Goal: Transaction & Acquisition: Purchase product/service

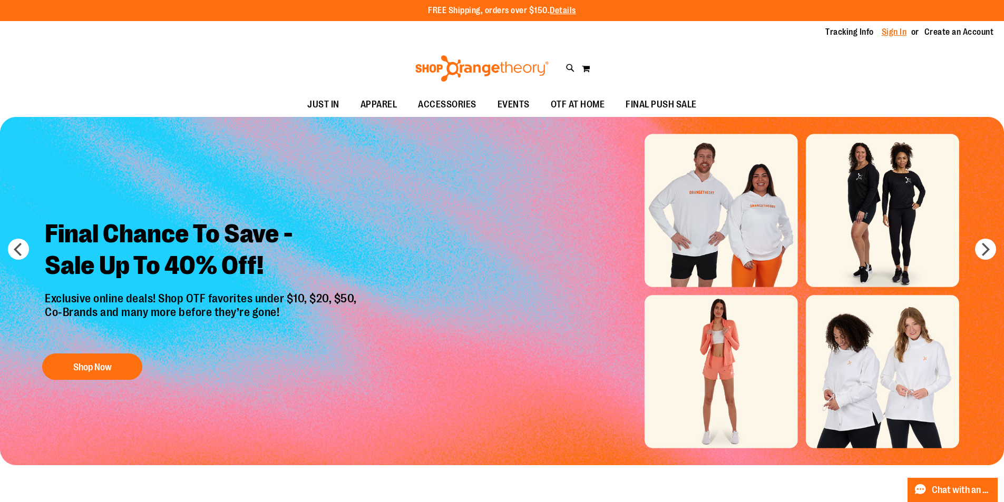
type input "**********"
click at [888, 30] on link "Sign In" at bounding box center [894, 32] width 25 height 12
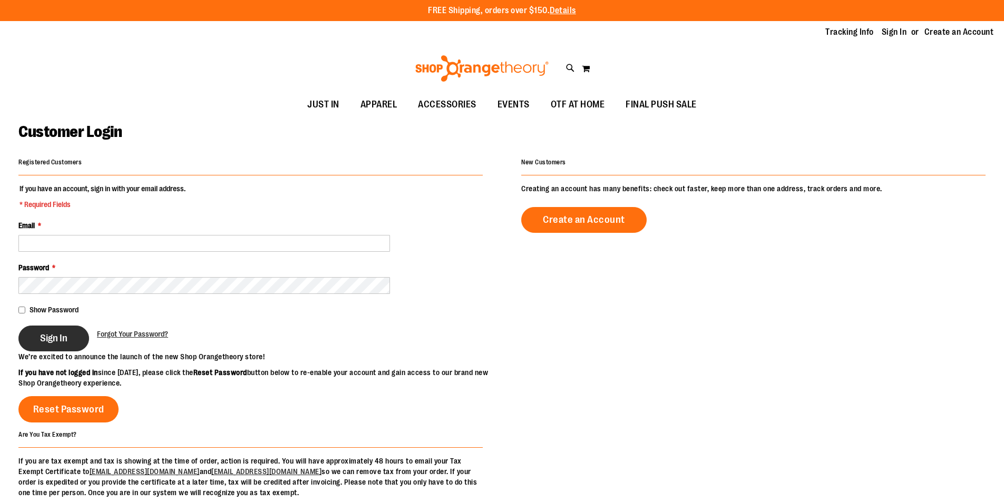
type input "**********"
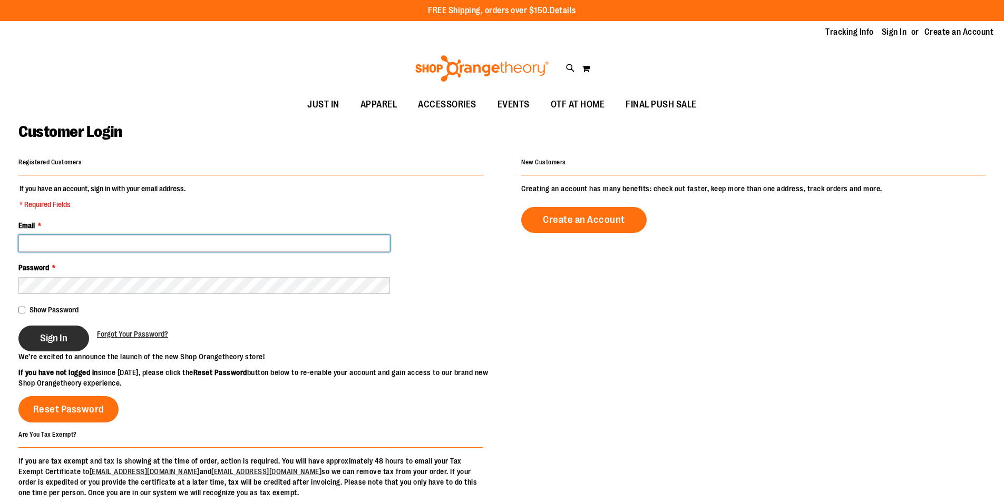
type input "**********"
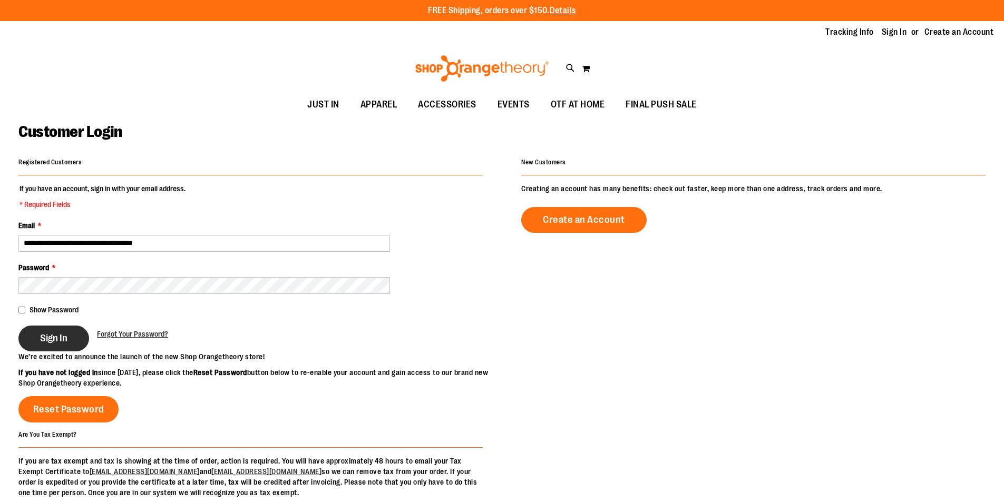
click at [37, 337] on button "Sign In" at bounding box center [53, 339] width 71 height 26
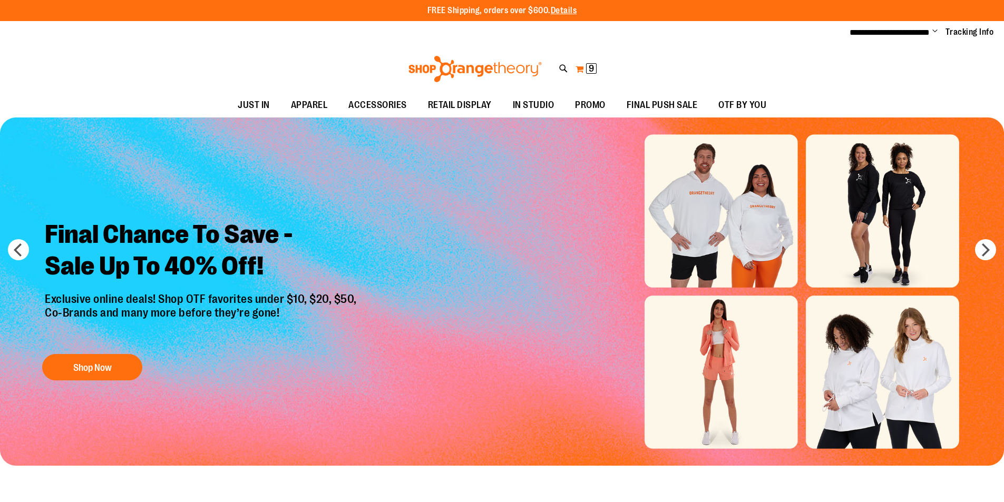
type input "**********"
click at [581, 67] on button "My Cart 9 9 items" at bounding box center [586, 69] width 22 height 17
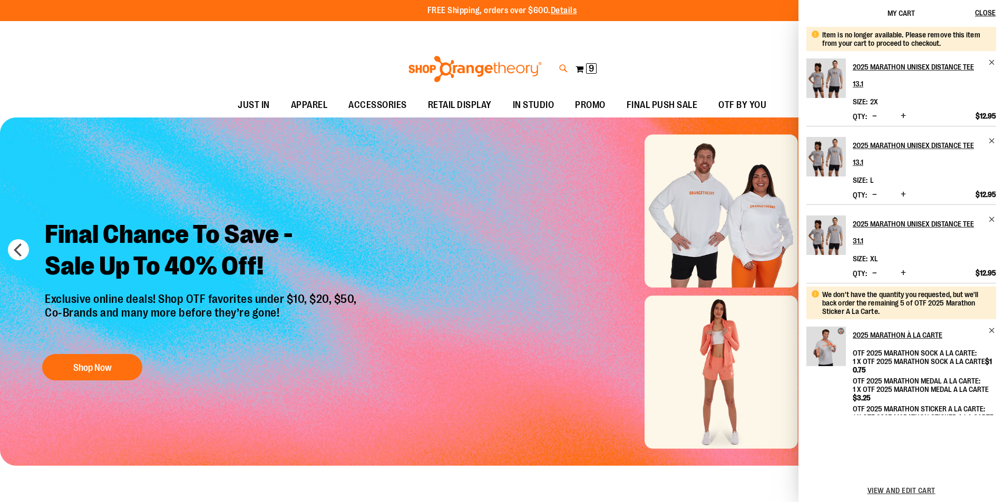
click at [563, 73] on icon at bounding box center [563, 69] width 9 height 12
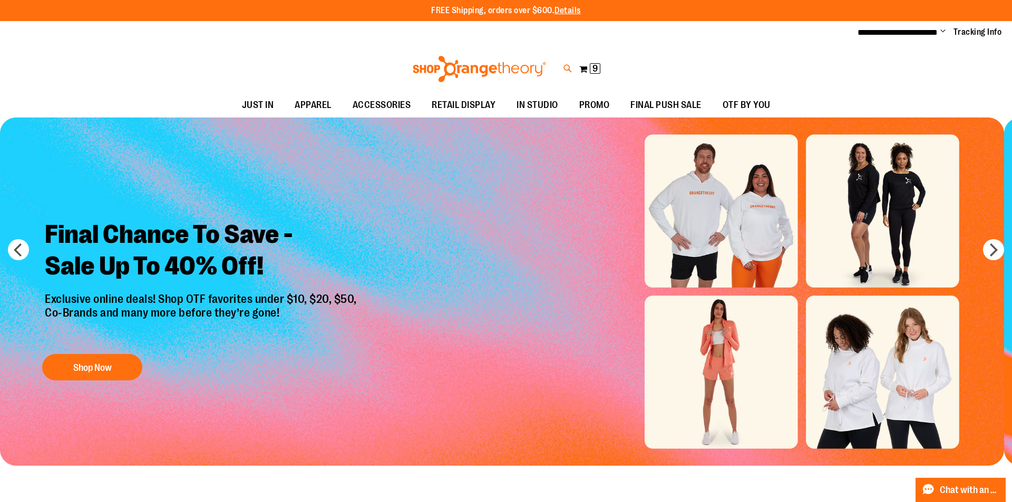
type input "********"
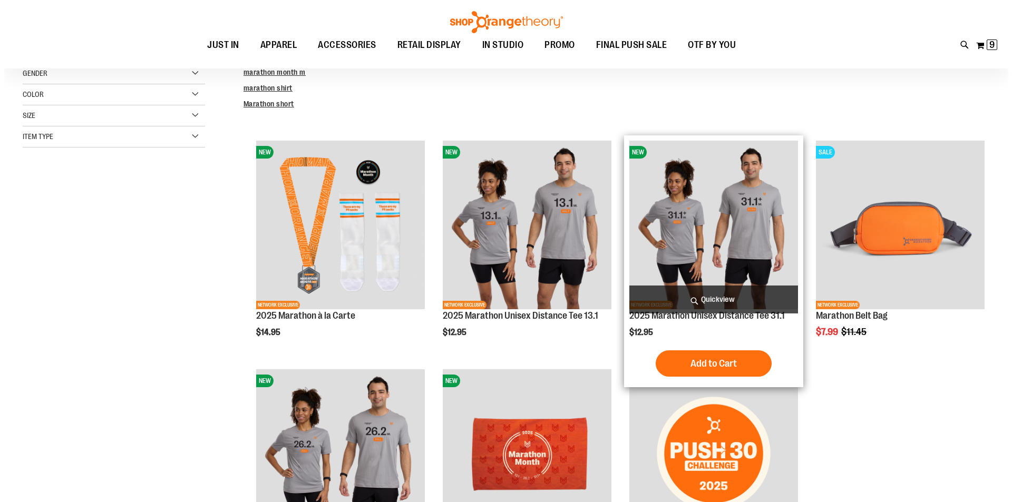
scroll to position [94, 0]
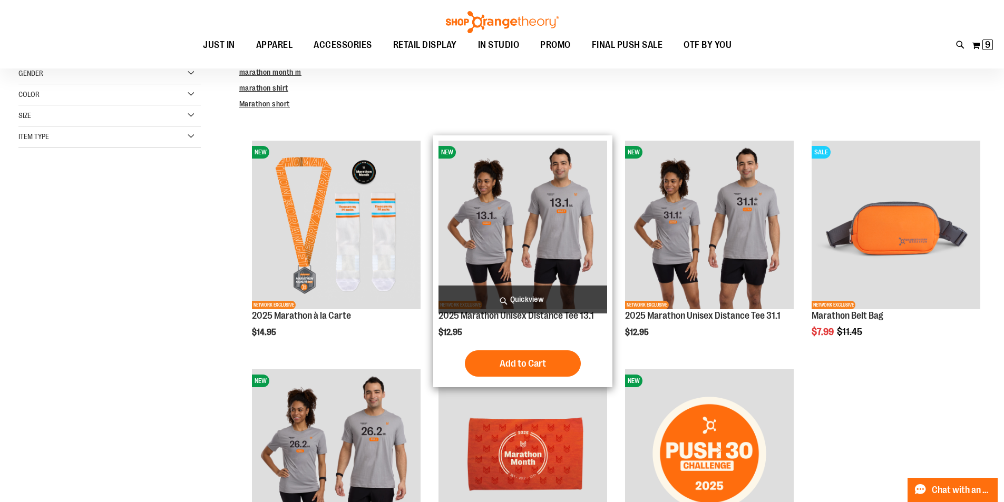
type input "**********"
click at [551, 291] on span "Quickview" at bounding box center [522, 300] width 169 height 28
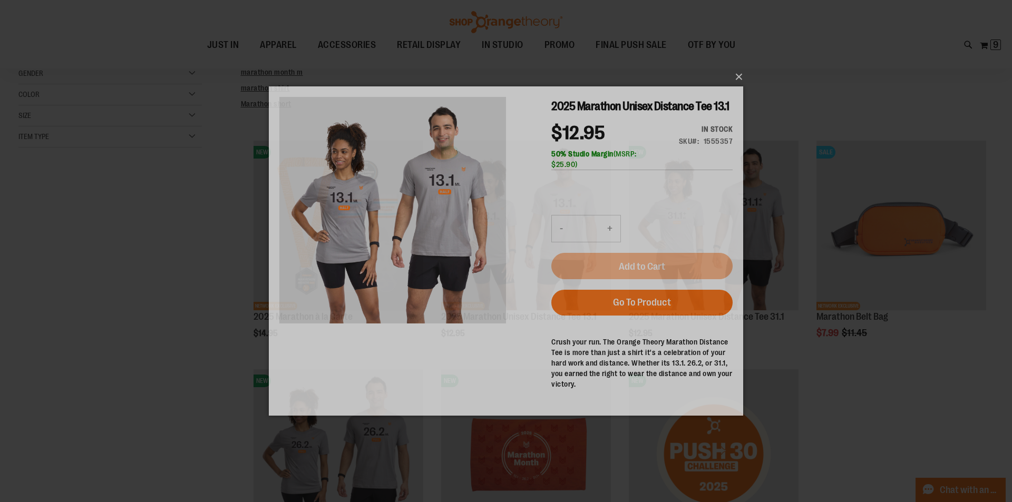
scroll to position [0, 0]
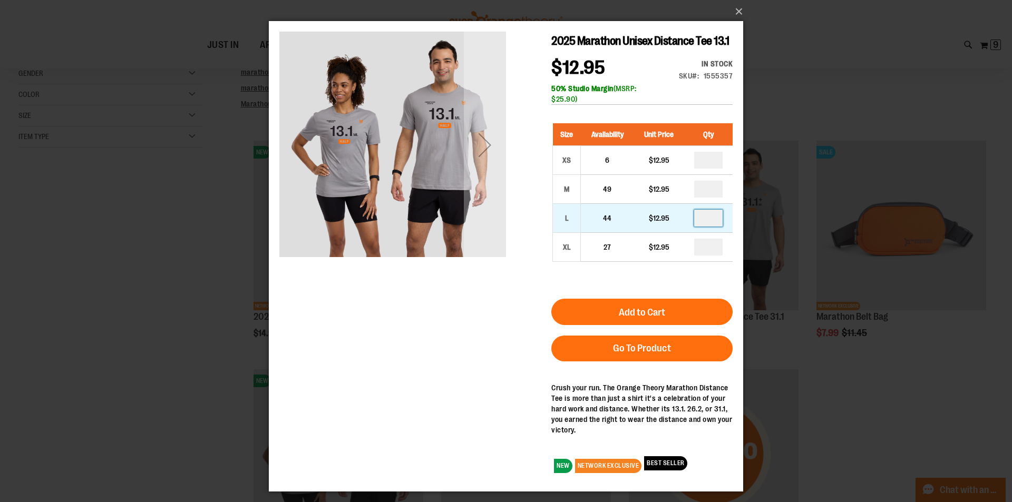
click at [713, 220] on input "number" at bounding box center [708, 218] width 28 height 17
type input "*"
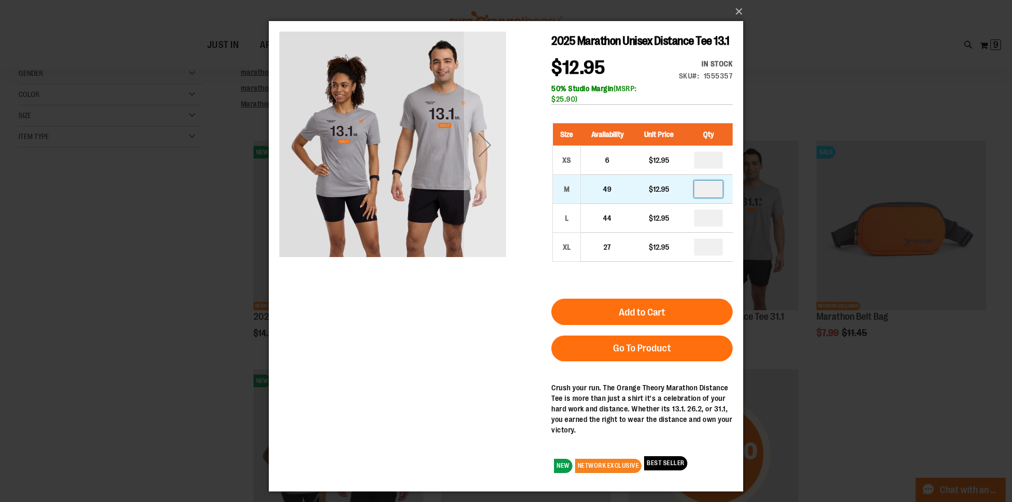
click at [717, 189] on input "number" at bounding box center [708, 189] width 28 height 17
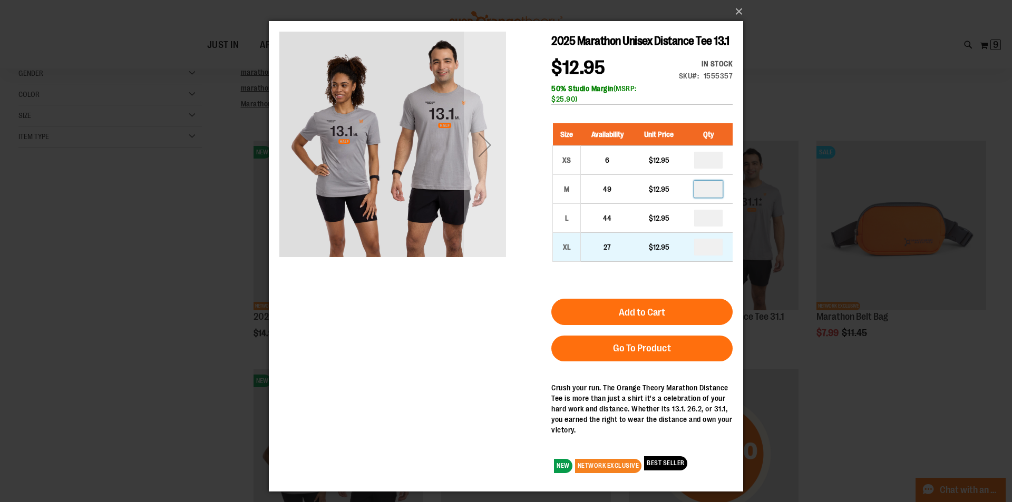
type input "*"
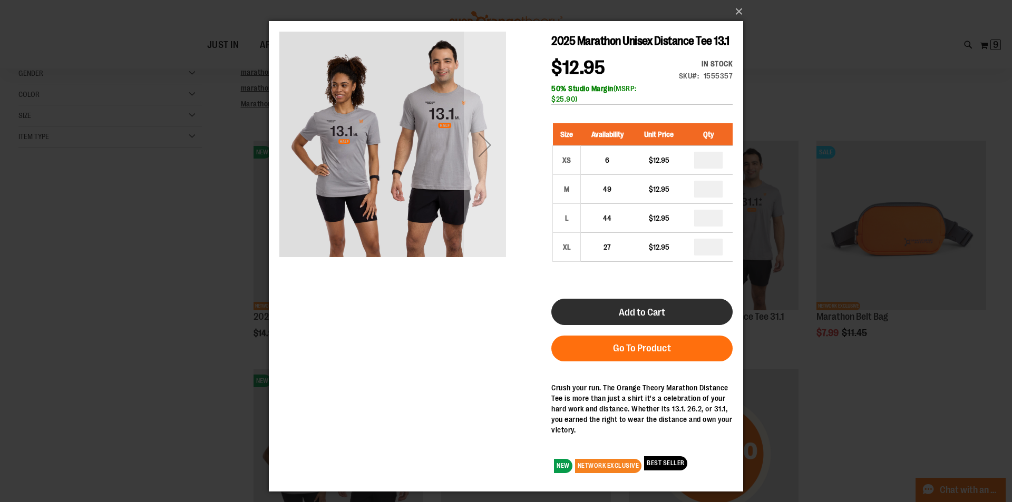
click at [670, 303] on button "Add to Cart" at bounding box center [641, 312] width 181 height 26
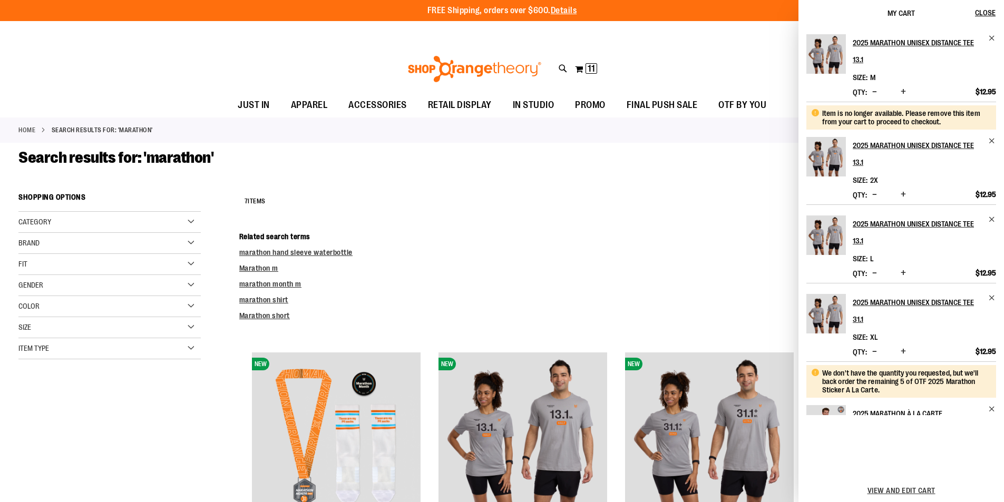
click at [715, 201] on div "**********" at bounding box center [612, 201] width 746 height 27
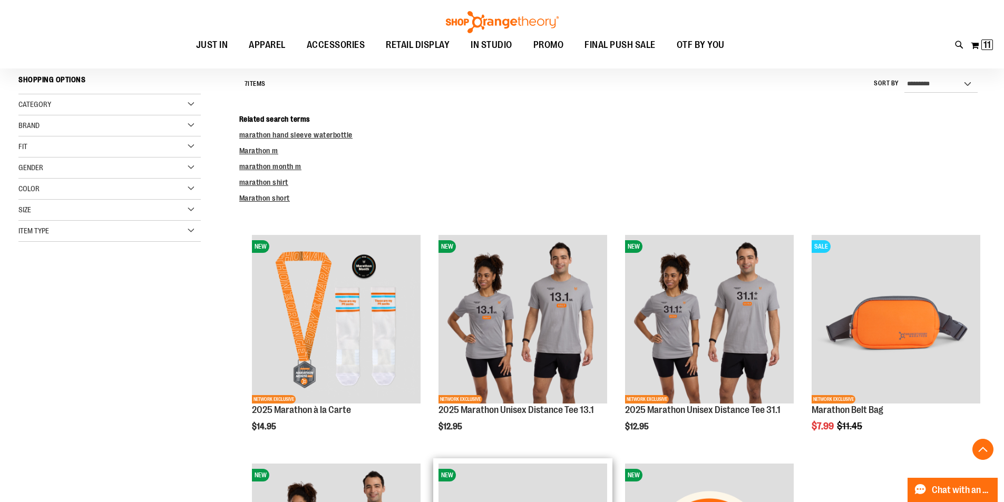
scroll to position [346, 0]
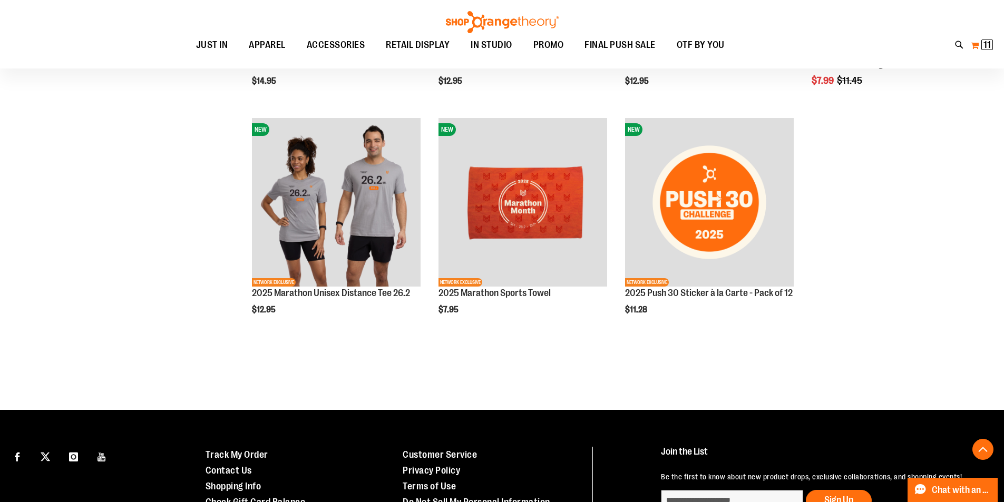
click at [977, 40] on button "My Cart 11 11 items" at bounding box center [981, 45] width 23 height 17
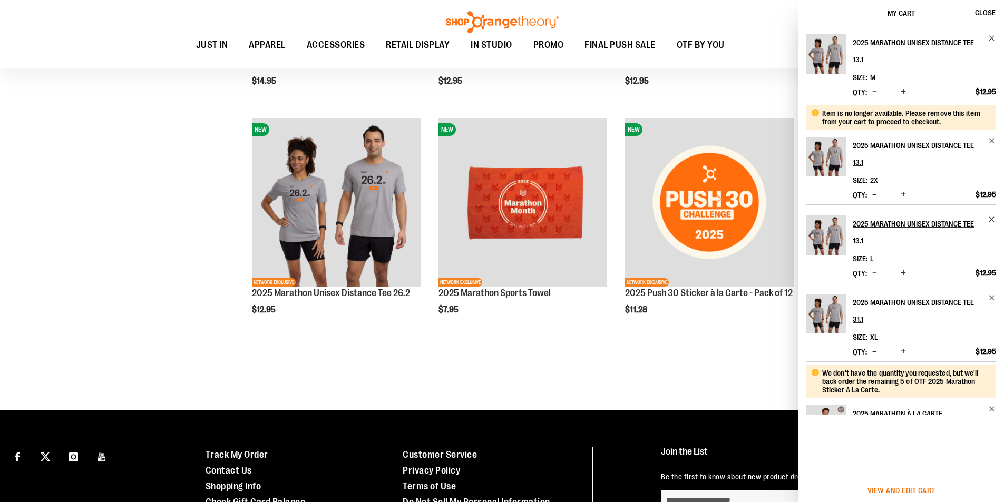
click at [925, 491] on span "View and edit cart" at bounding box center [901, 490] width 68 height 8
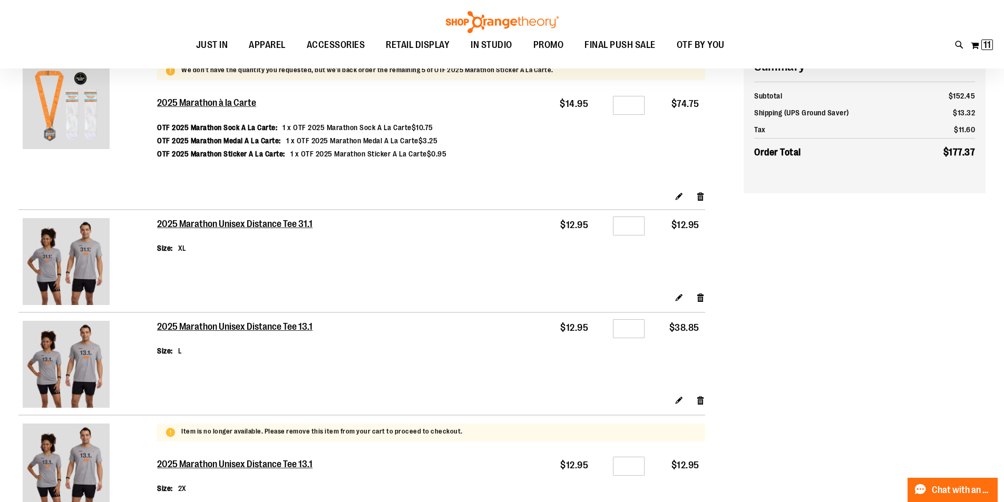
scroll to position [102, 0]
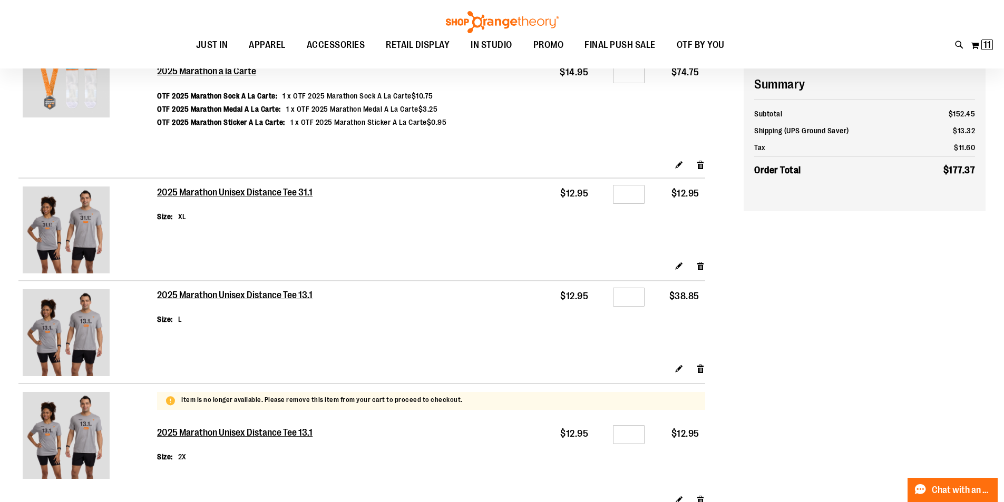
type input "**********"
click at [642, 294] on input "*" at bounding box center [629, 297] width 32 height 19
type input "*"
click at [800, 335] on div "**********" at bounding box center [501, 333] width 967 height 685
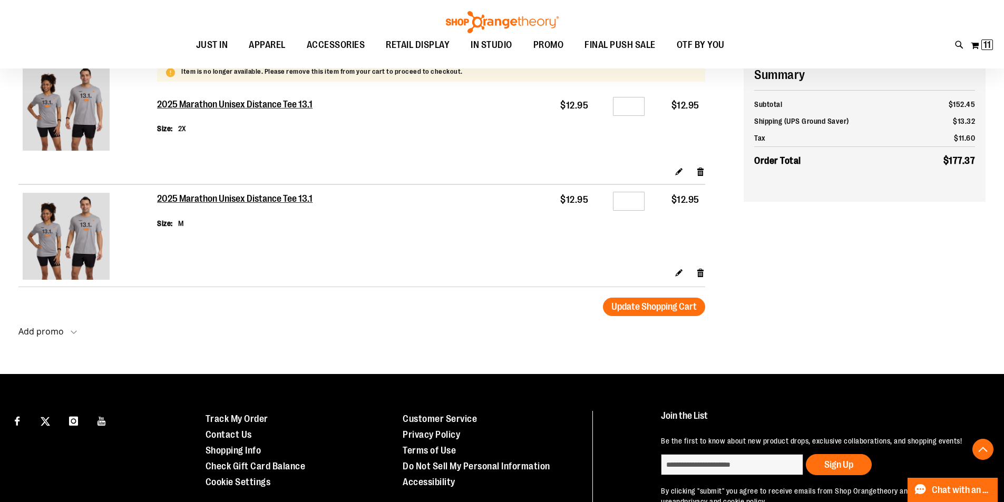
scroll to position [418, 0]
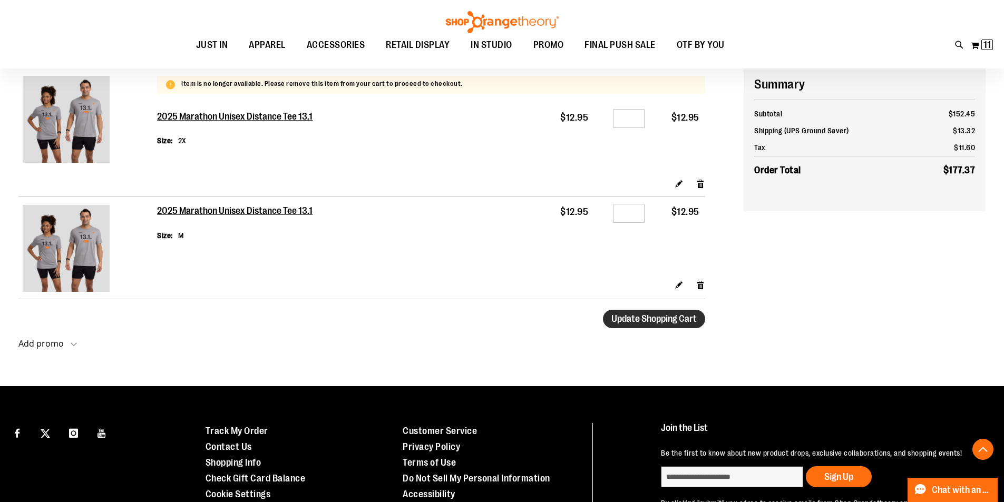
click at [652, 317] on span "Update Shopping Cart" at bounding box center [653, 319] width 85 height 11
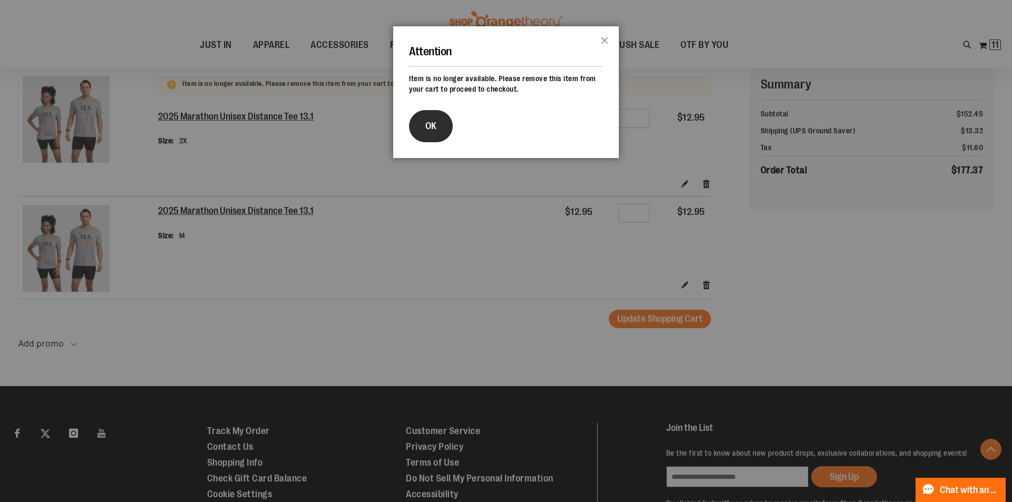
click at [429, 121] on span "OK" at bounding box center [430, 126] width 11 height 11
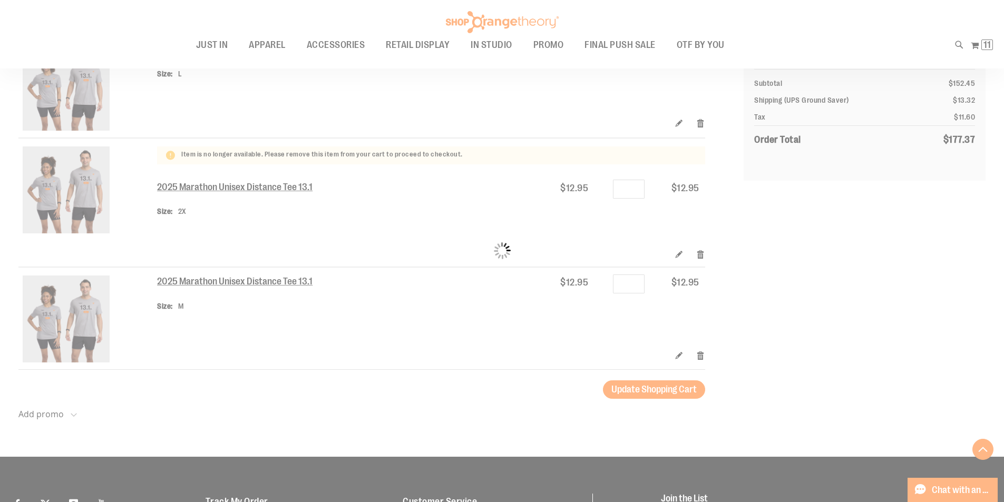
scroll to position [313, 0]
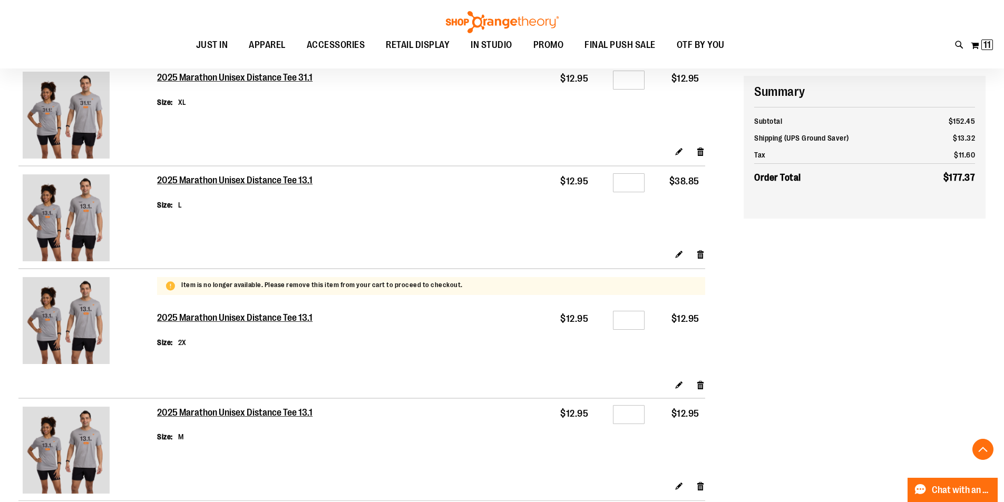
scroll to position [368, 0]
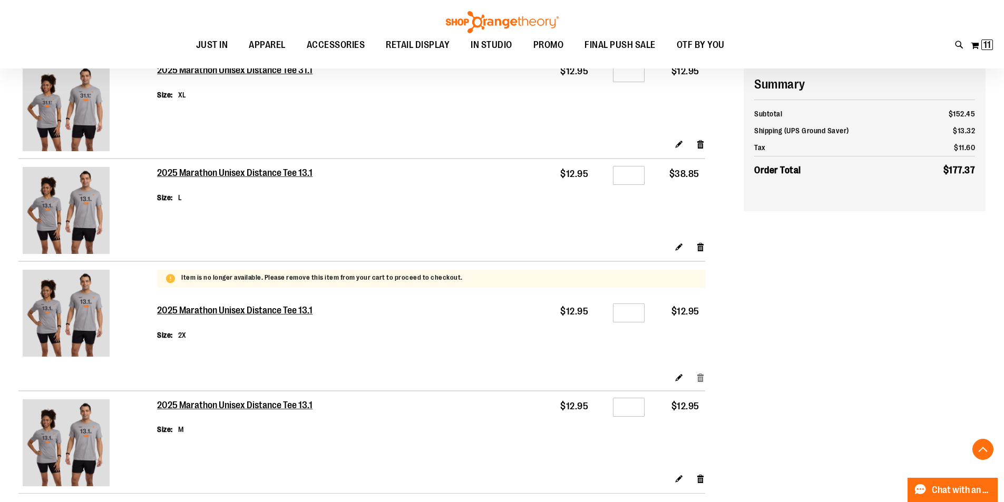
type input "**********"
click at [702, 379] on link "Remove item" at bounding box center [700, 377] width 9 height 11
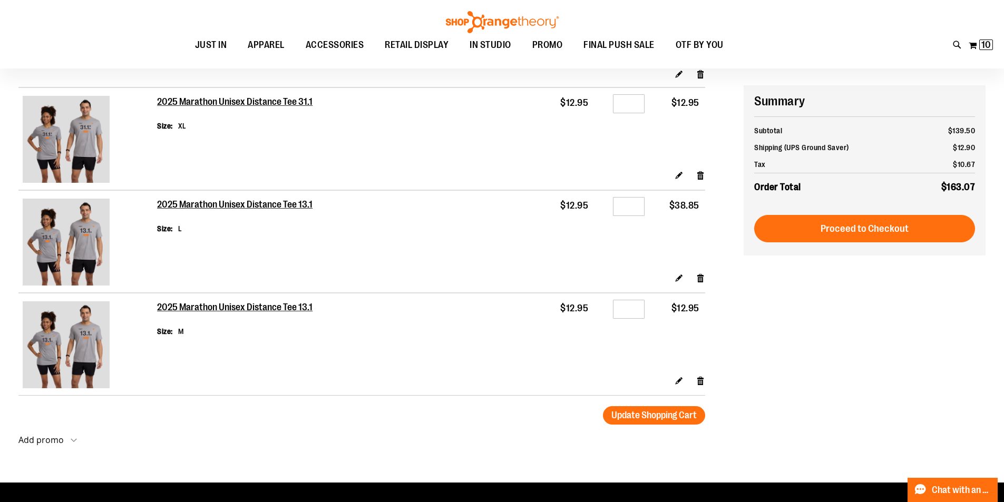
scroll to position [105, 0]
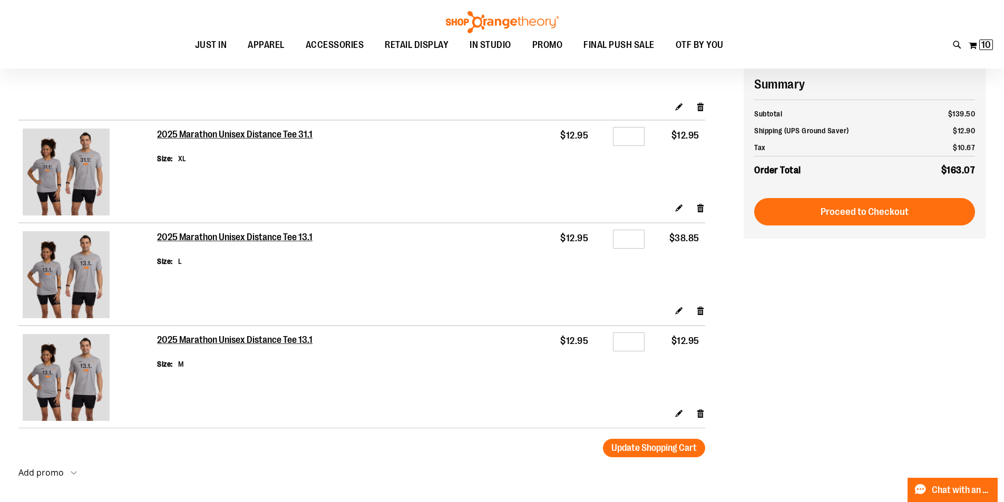
type input "**********"
click at [815, 304] on div "**********" at bounding box center [501, 211] width 967 height 556
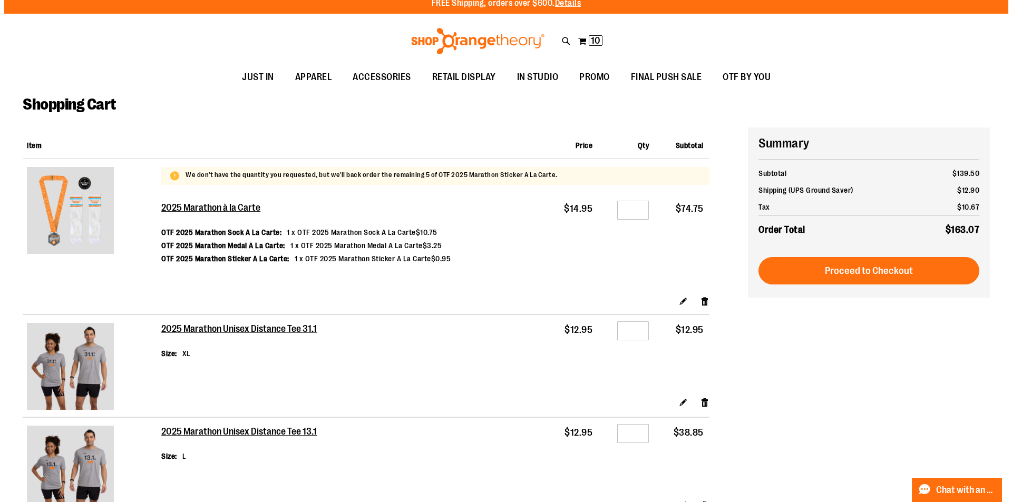
scroll to position [0, 0]
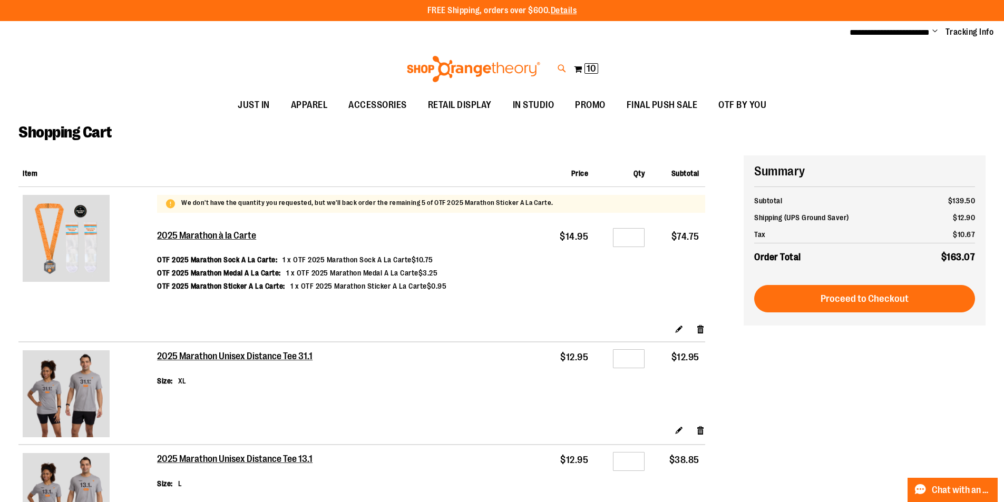
click at [560, 71] on icon at bounding box center [561, 69] width 9 height 12
click at [534, 65] on input "Search" at bounding box center [505, 59] width 802 height 35
type input "**********"
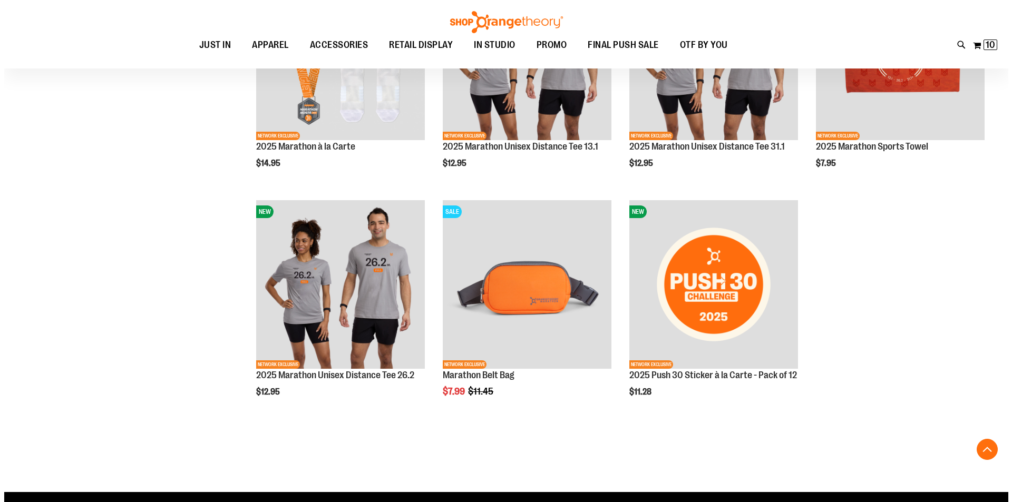
scroll to position [358, 0]
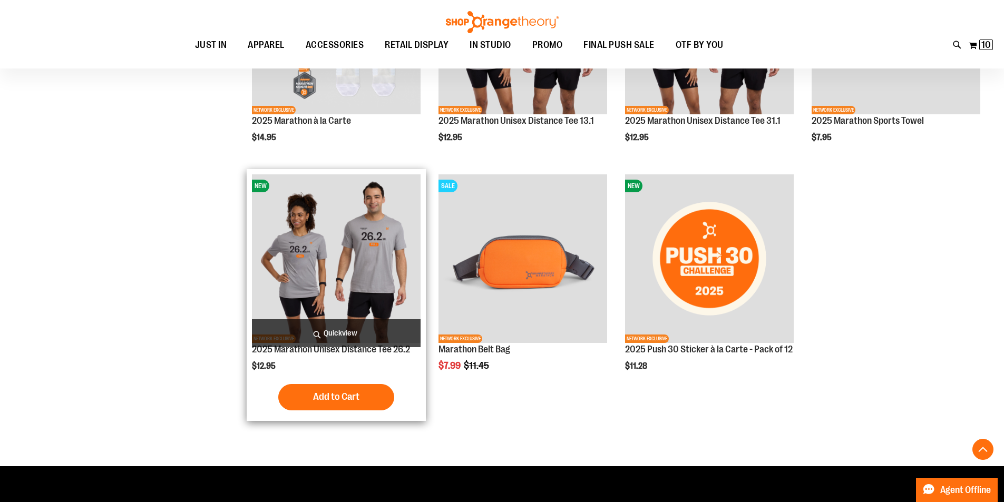
type input "**********"
click at [360, 333] on span "Quickview" at bounding box center [336, 333] width 169 height 28
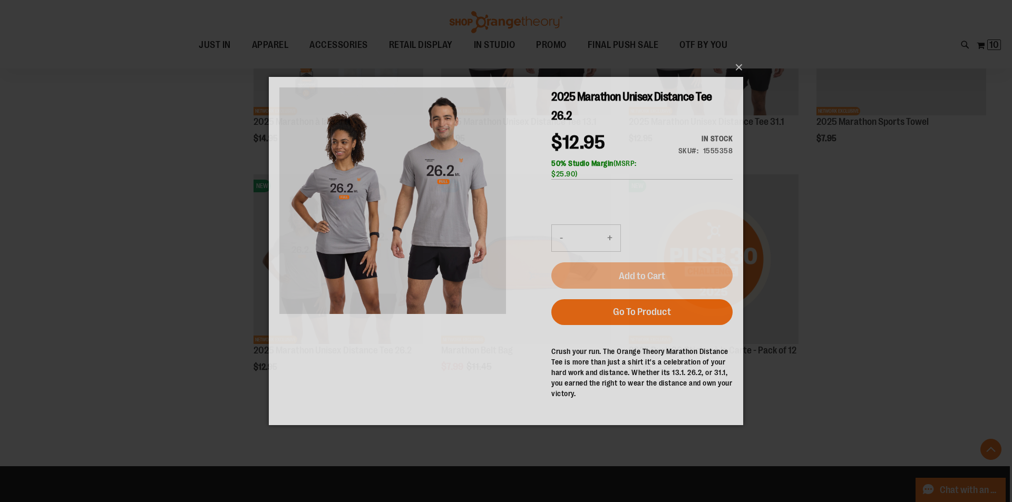
scroll to position [0, 0]
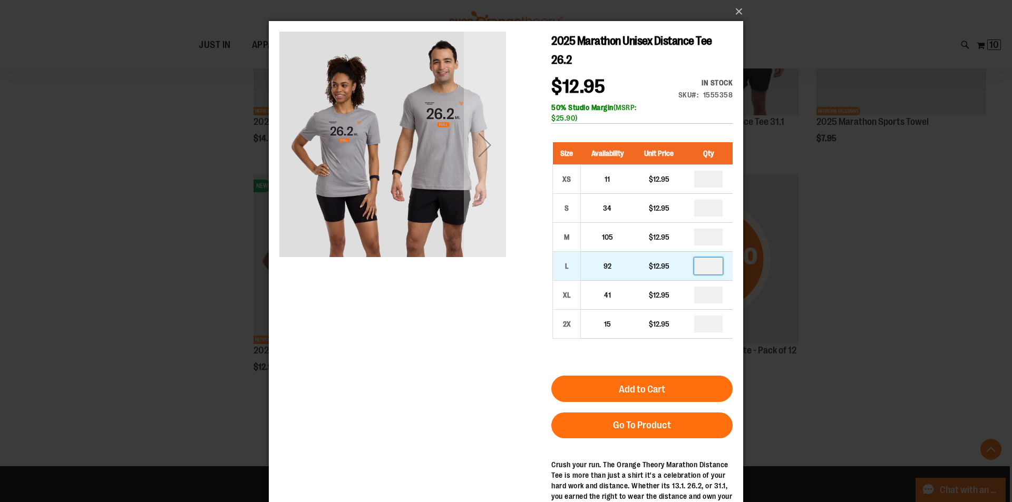
click at [712, 267] on input "number" at bounding box center [708, 266] width 28 height 17
type input "*"
click at [378, 353] on div "2025 Marathon Unisex Distance Tee 26.2 $12.95 In stock Only %1 left SKU 1555358…" at bounding box center [505, 295] width 453 height 526
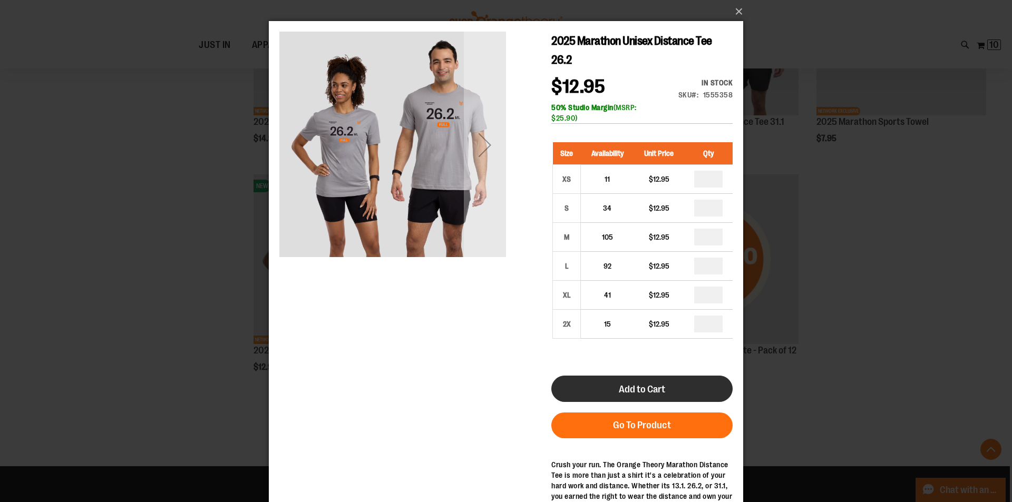
click at [658, 391] on span "Add to Cart" at bounding box center [642, 390] width 46 height 12
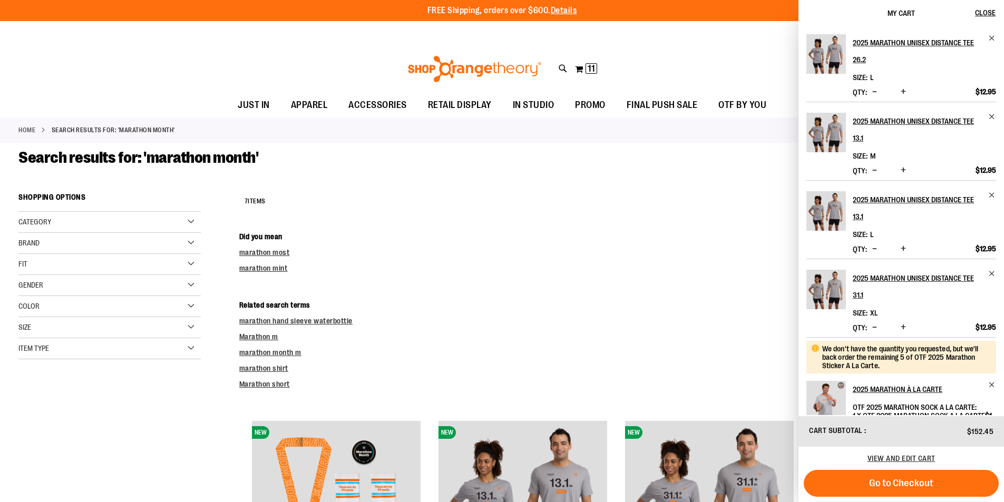
click at [562, 187] on div "Search results for: 'marathon month'" at bounding box center [501, 168] width 967 height 40
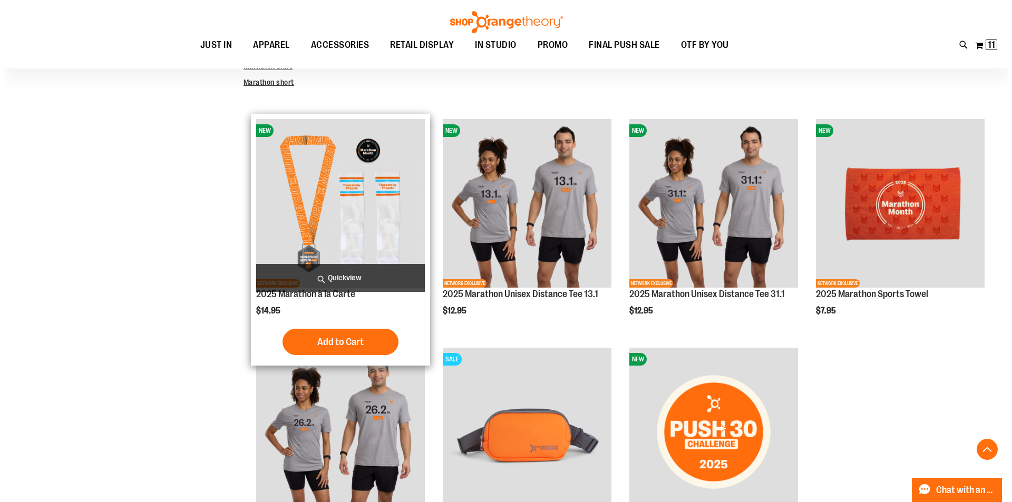
scroll to position [160, 0]
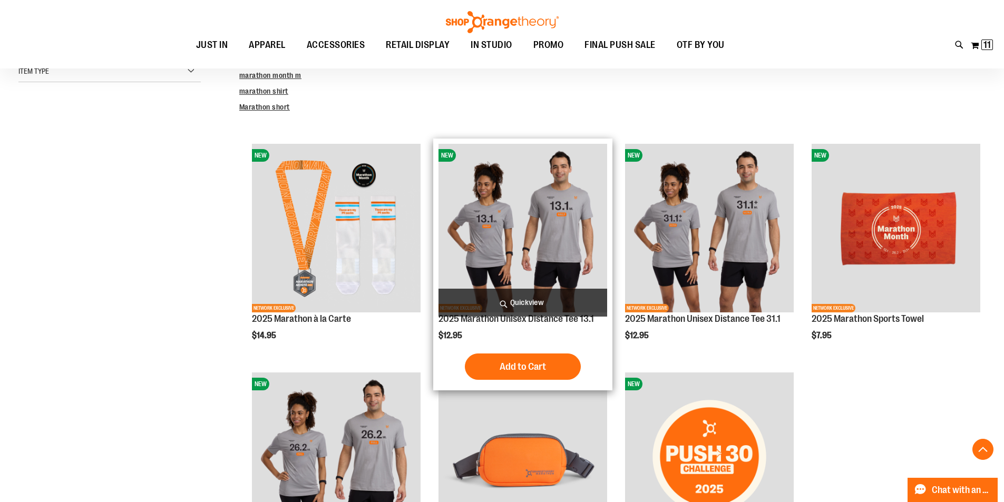
click at [536, 304] on span "Quickview" at bounding box center [522, 303] width 169 height 28
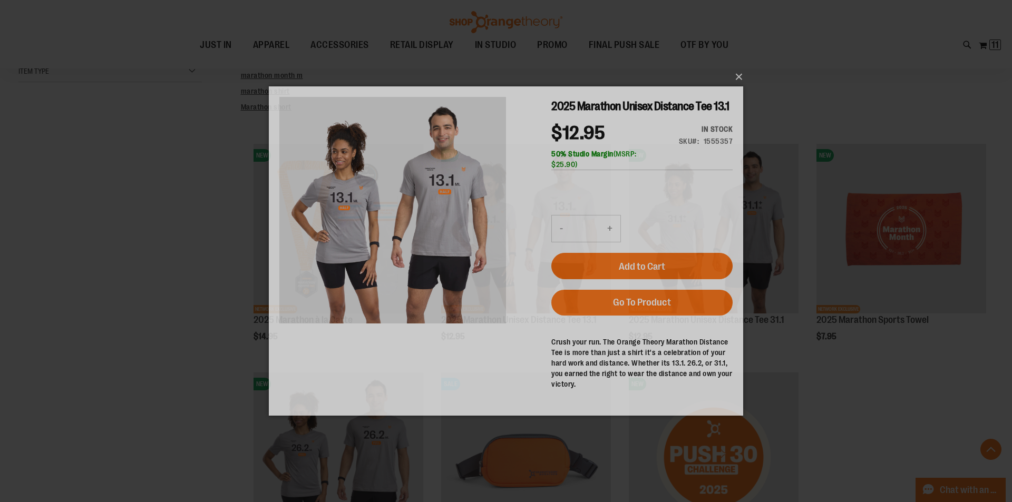
scroll to position [0, 0]
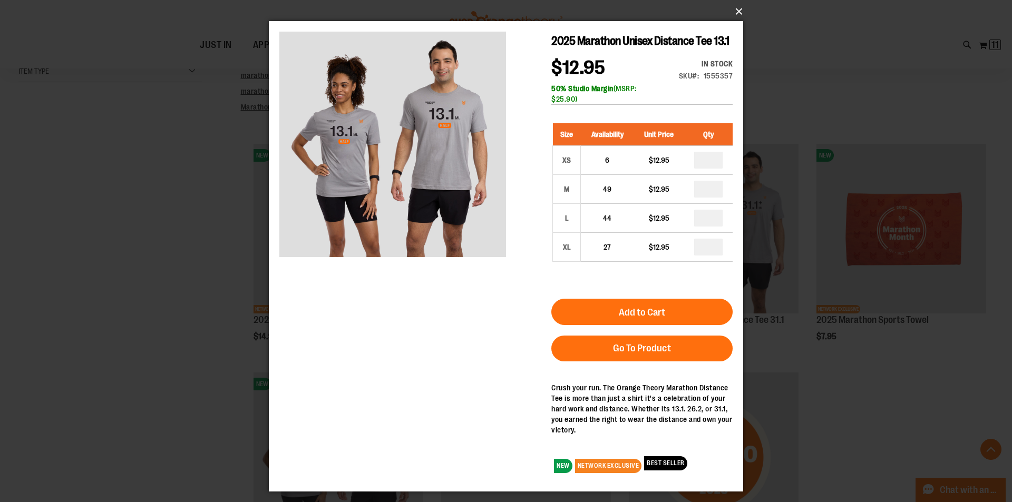
click at [737, 8] on button "×" at bounding box center [509, 11] width 474 height 23
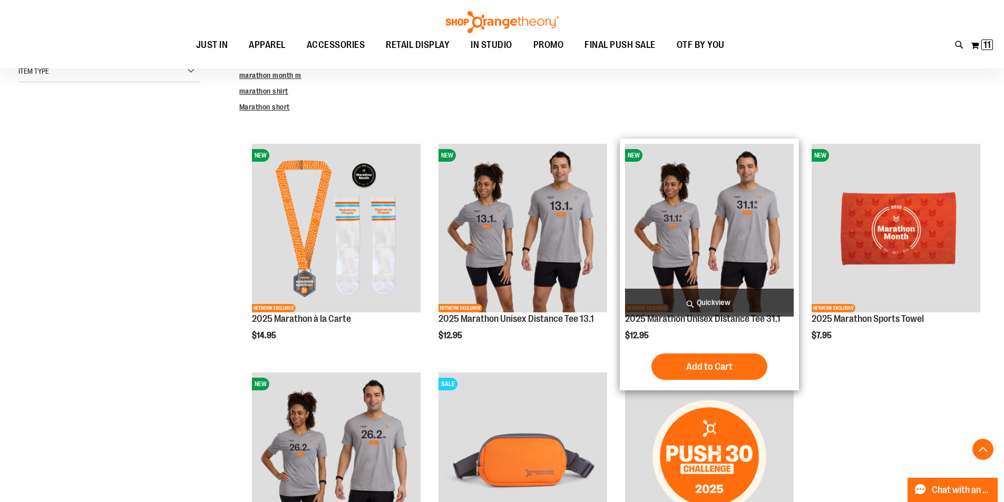
click at [723, 296] on span "Quickview" at bounding box center [709, 303] width 169 height 28
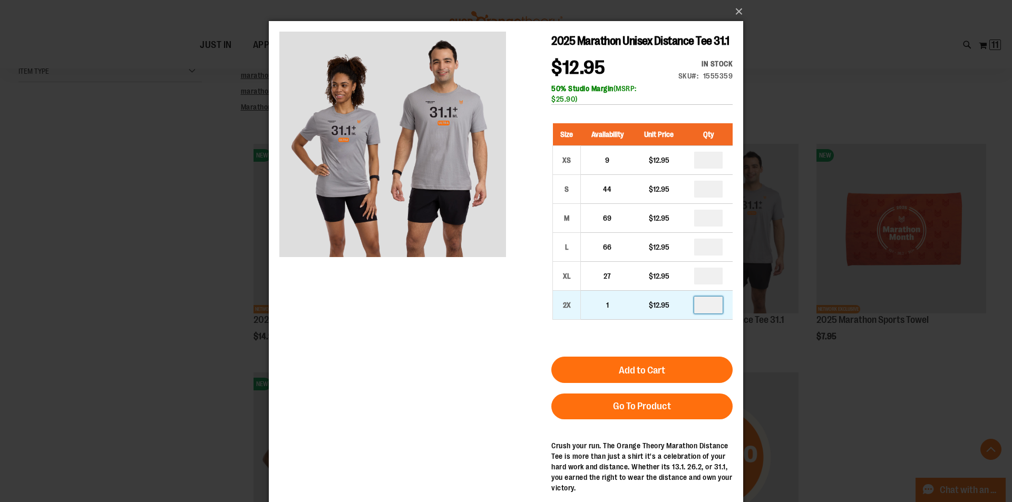
click at [713, 309] on input "number" at bounding box center [708, 305] width 28 height 17
type input "*"
click at [408, 342] on div "2025 Marathon Unisex Distance Tee 31.1 $12.95 In stock Only %1 left SKU 1555359…" at bounding box center [505, 285] width 453 height 507
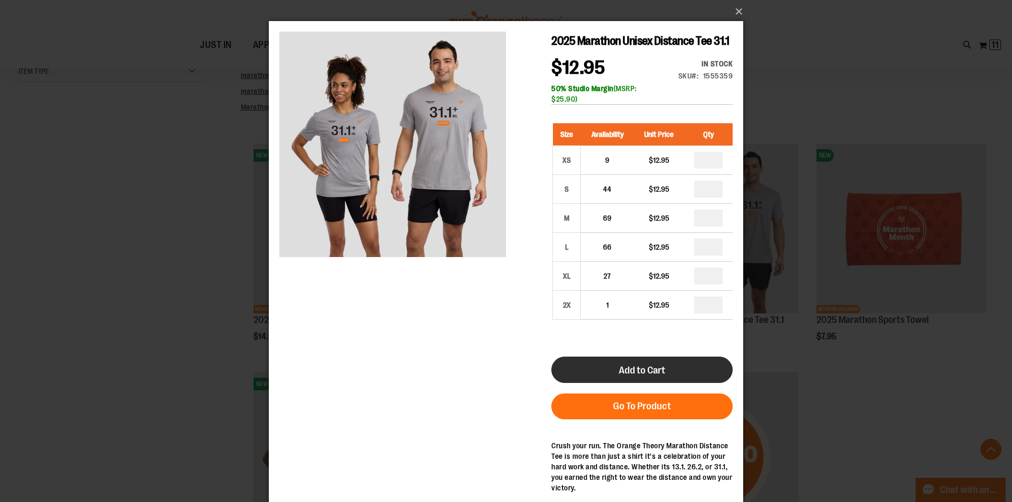
click at [642, 368] on span "Add to Cart" at bounding box center [642, 371] width 46 height 12
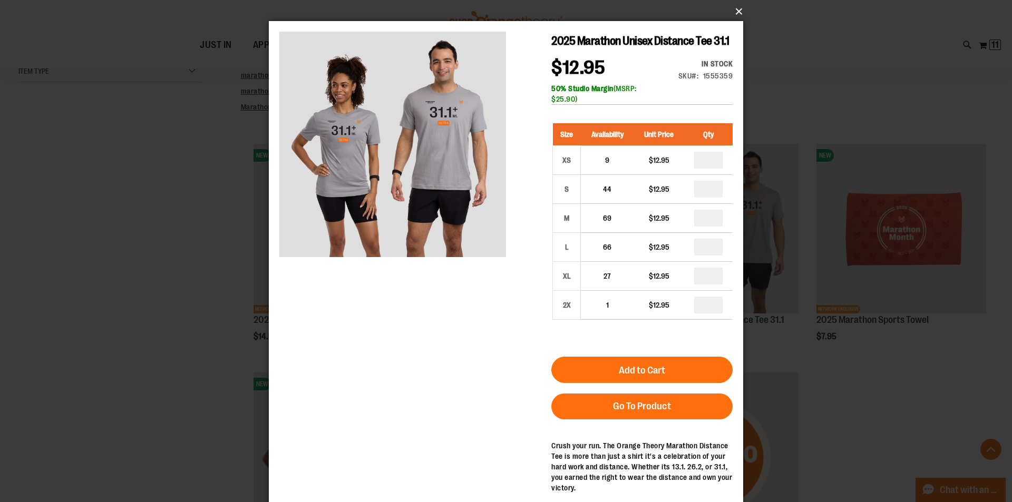
click at [733, 13] on button "×" at bounding box center [509, 11] width 474 height 23
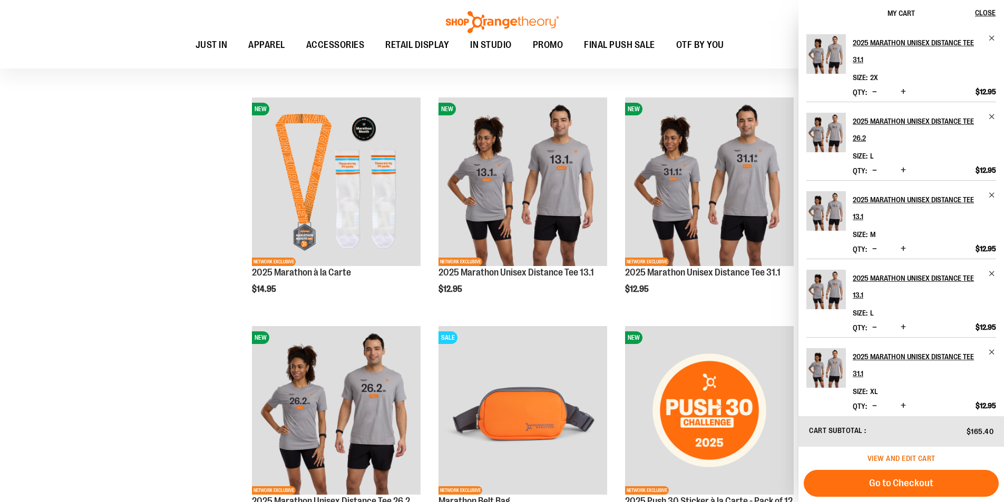
scroll to position [210, 0]
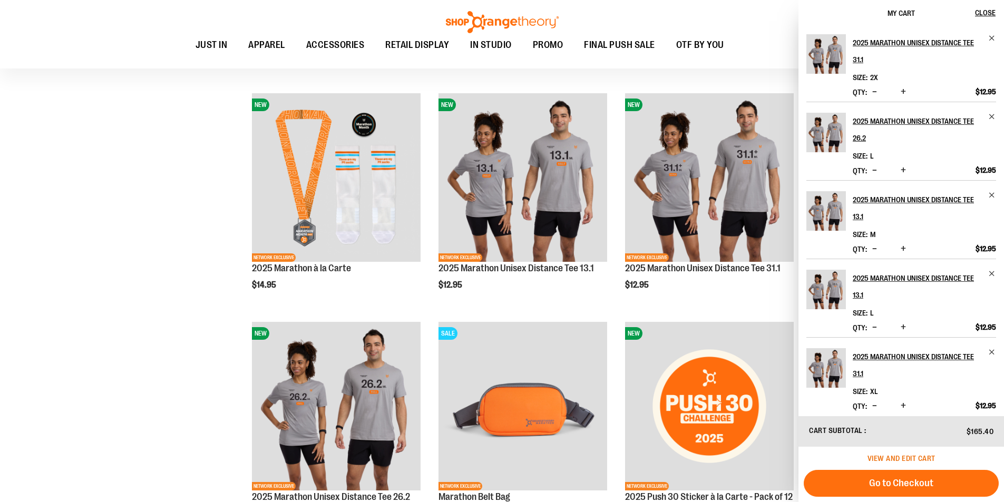
click at [921, 458] on span "View and edit cart" at bounding box center [901, 458] width 68 height 8
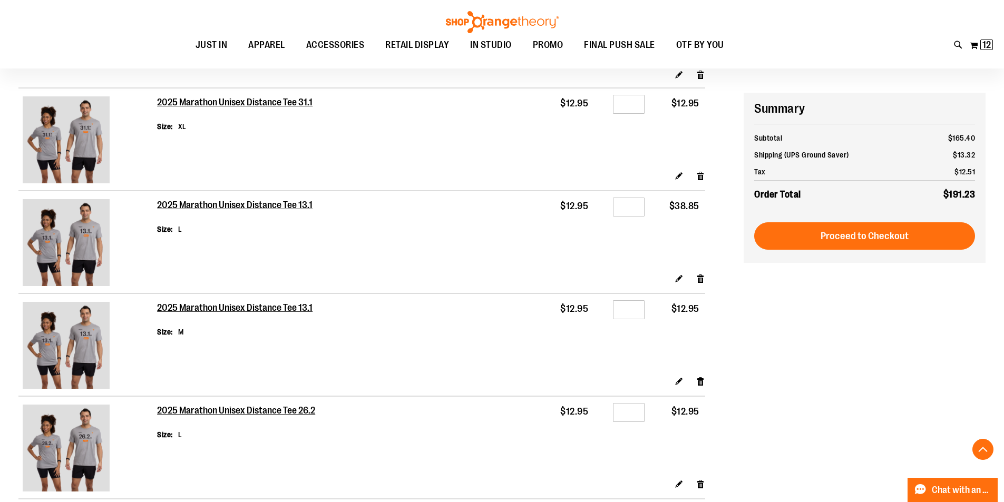
scroll to position [278, 0]
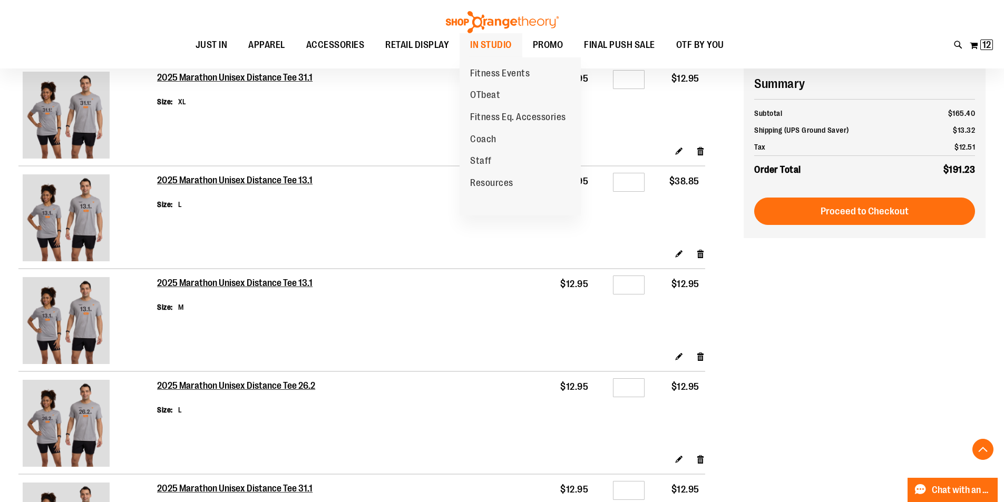
type input "**********"
click at [483, 44] on span "IN STUDIO" at bounding box center [491, 45] width 42 height 24
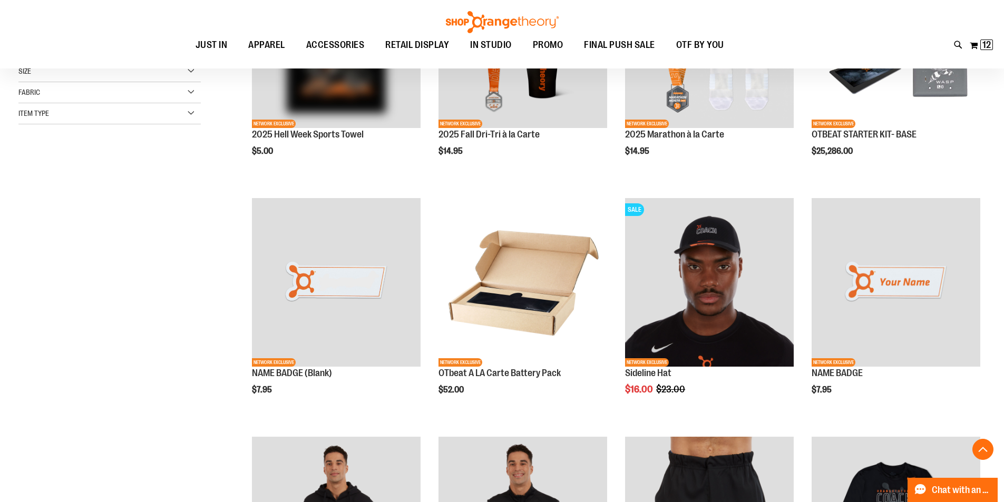
scroll to position [263, 0]
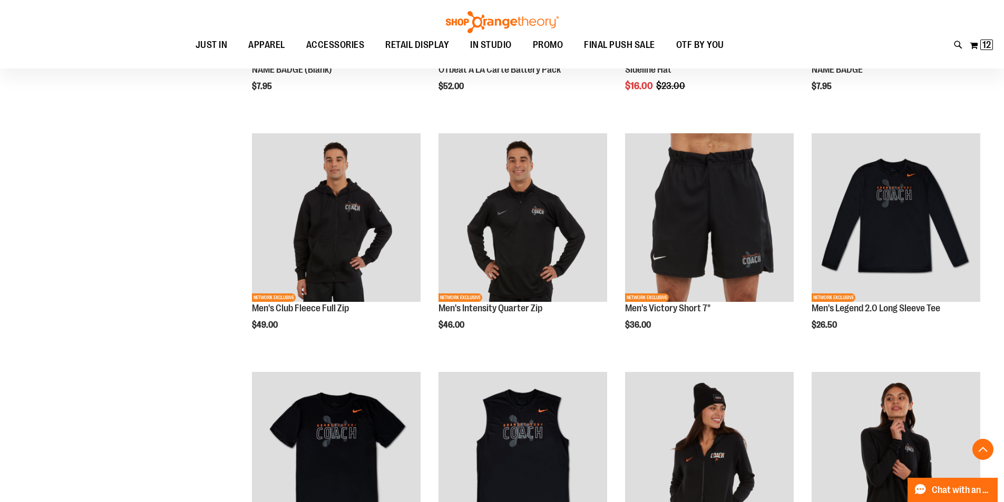
scroll to position [579, 0]
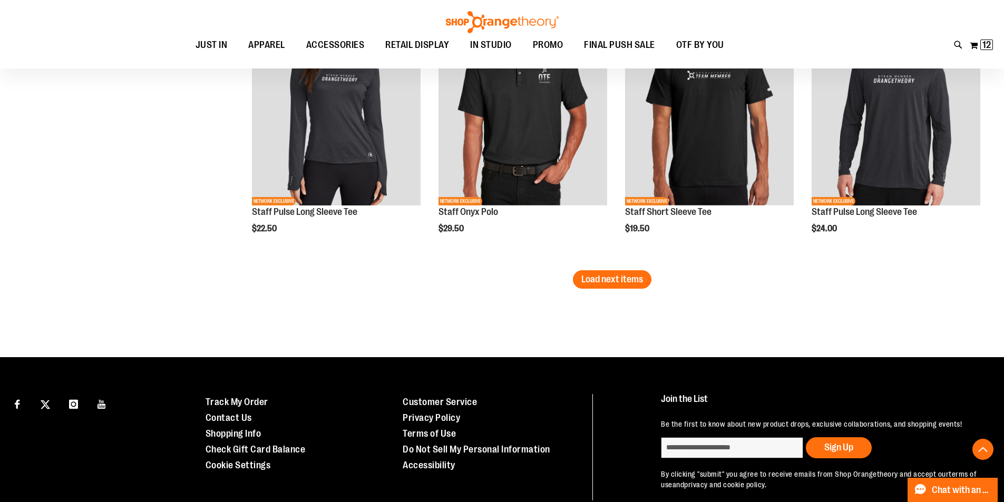
scroll to position [1938, 0]
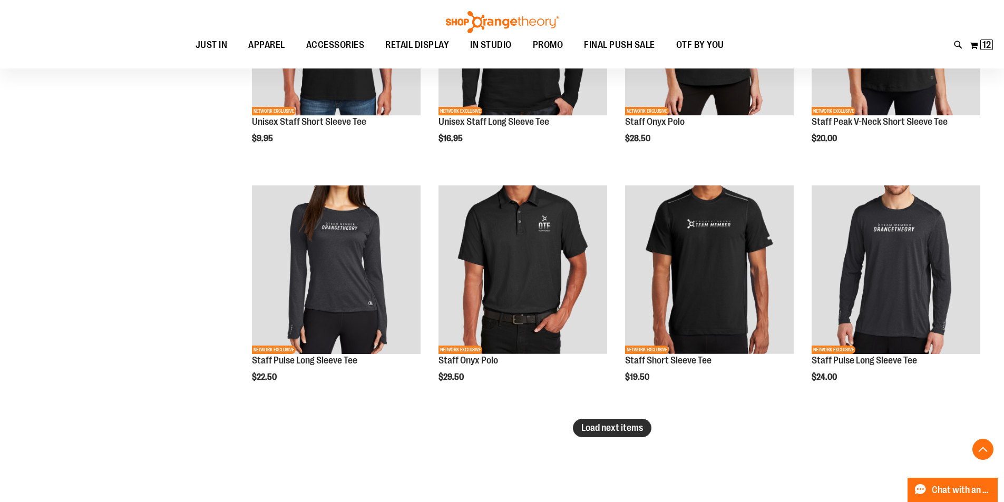
type input "**********"
click at [611, 429] on span "Load next items" at bounding box center [612, 428] width 62 height 11
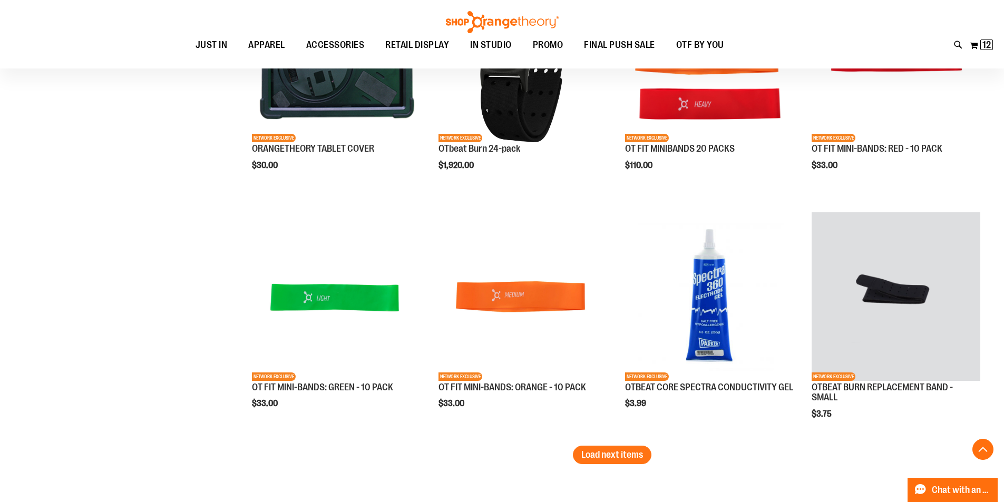
scroll to position [2728, 0]
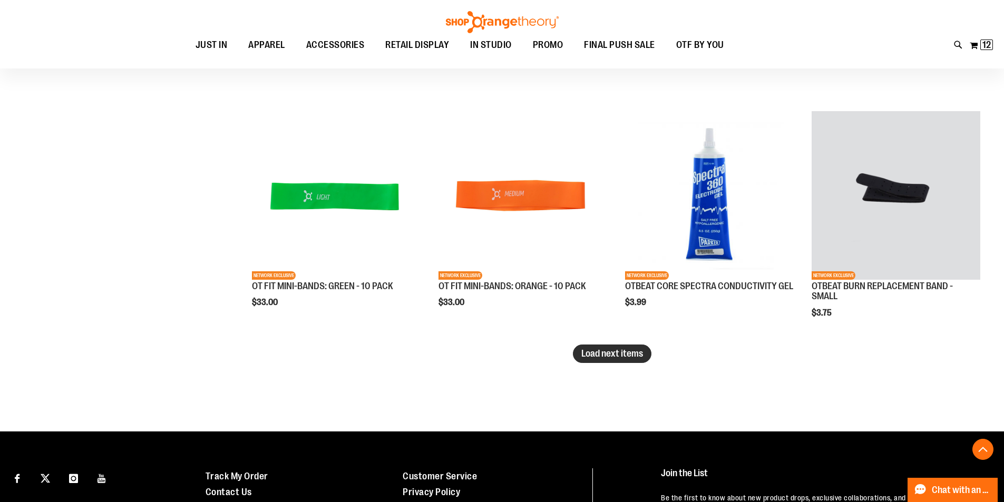
click at [624, 350] on span "Load next items" at bounding box center [612, 353] width 62 height 11
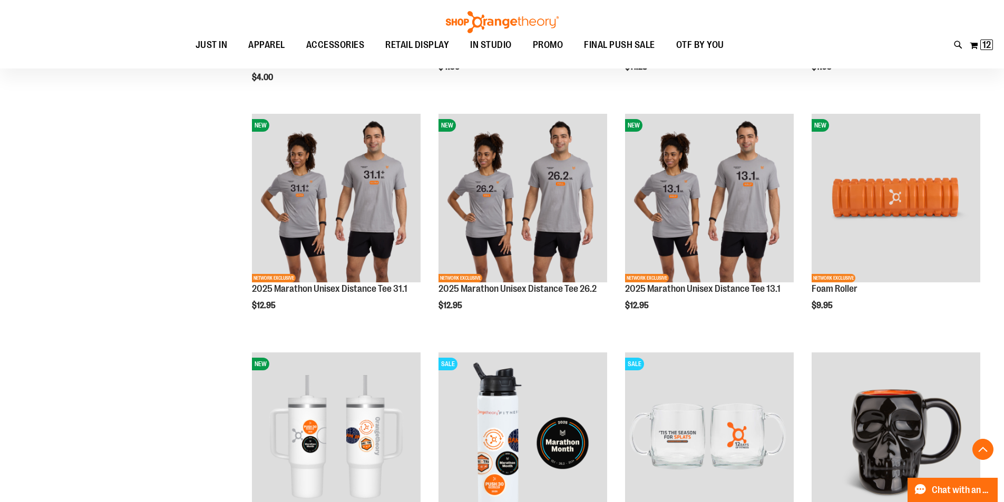
scroll to position [3361, 0]
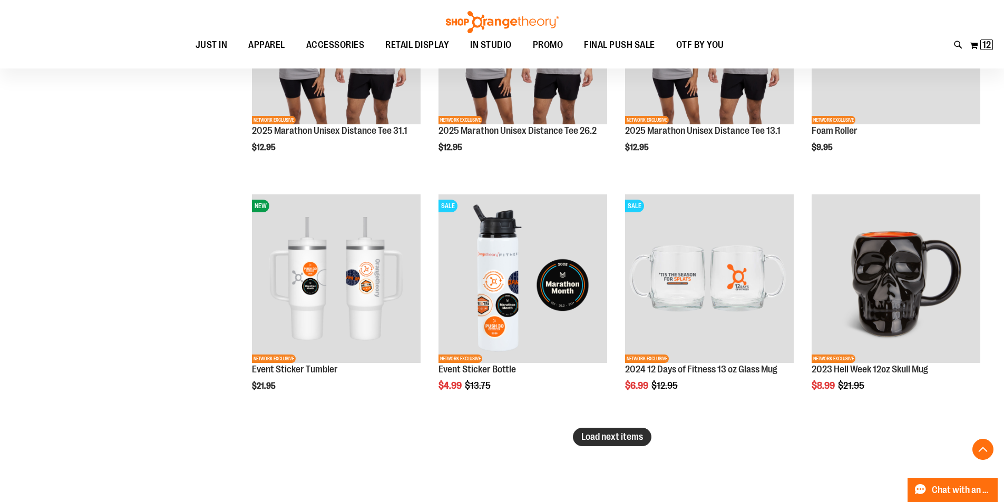
click at [612, 438] on span "Load next items" at bounding box center [612, 437] width 62 height 11
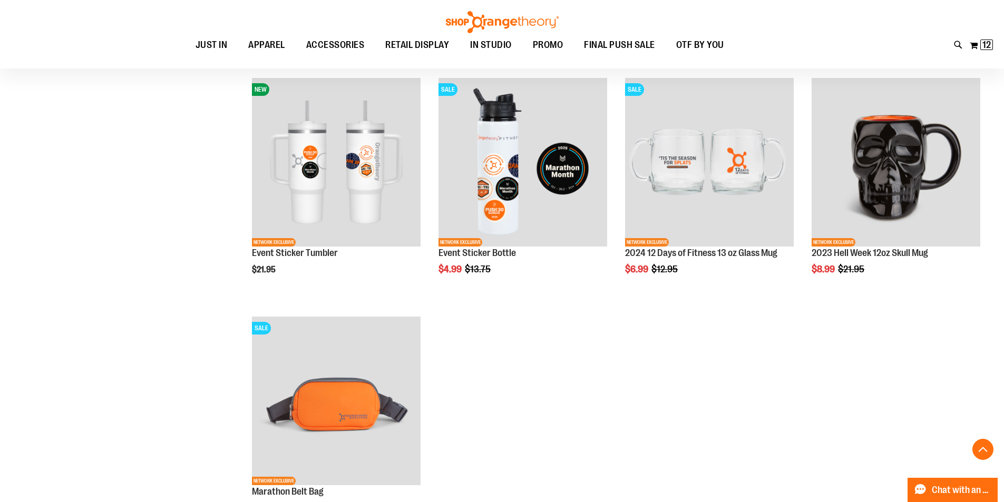
scroll to position [3519, 0]
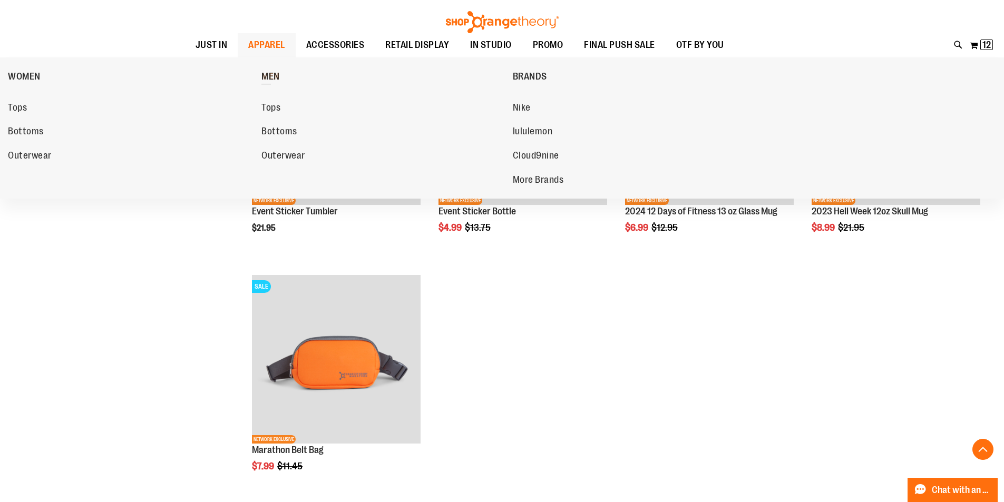
click at [267, 79] on span "MEN" at bounding box center [270, 77] width 18 height 13
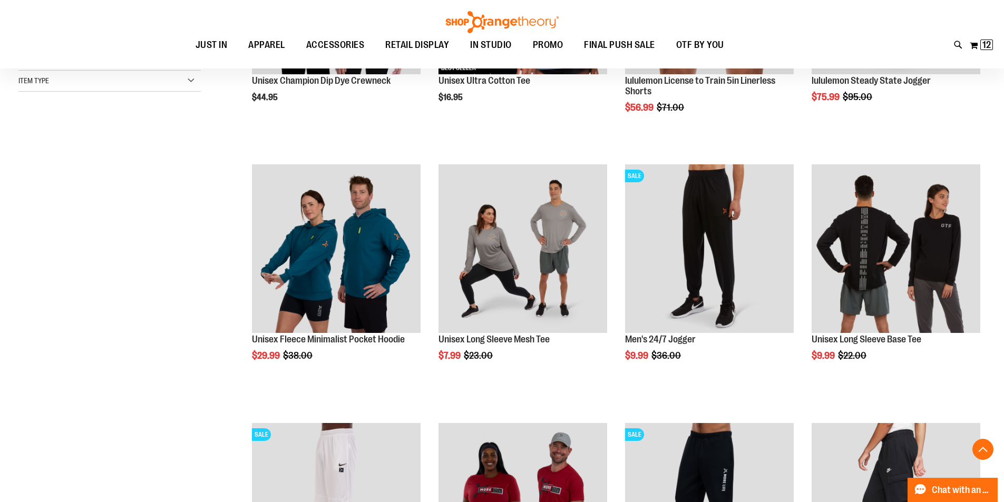
scroll to position [316, 0]
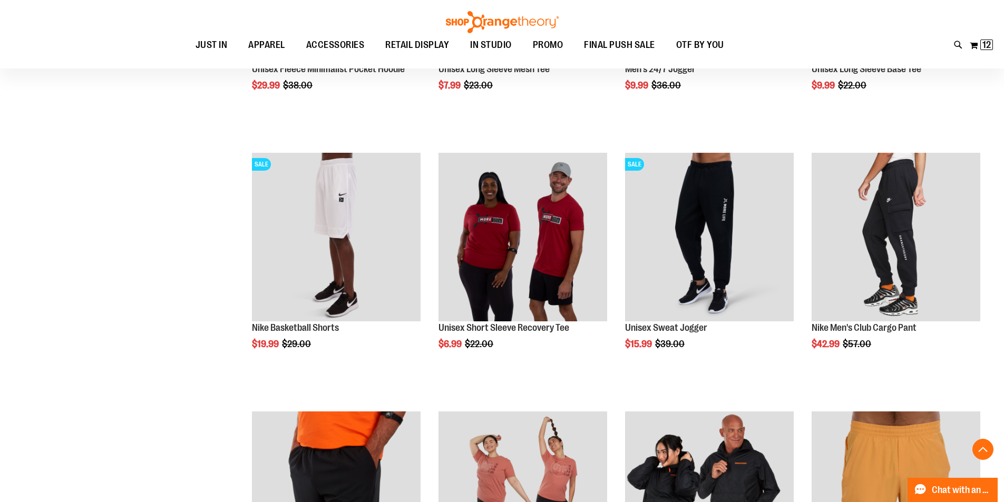
scroll to position [368, 0]
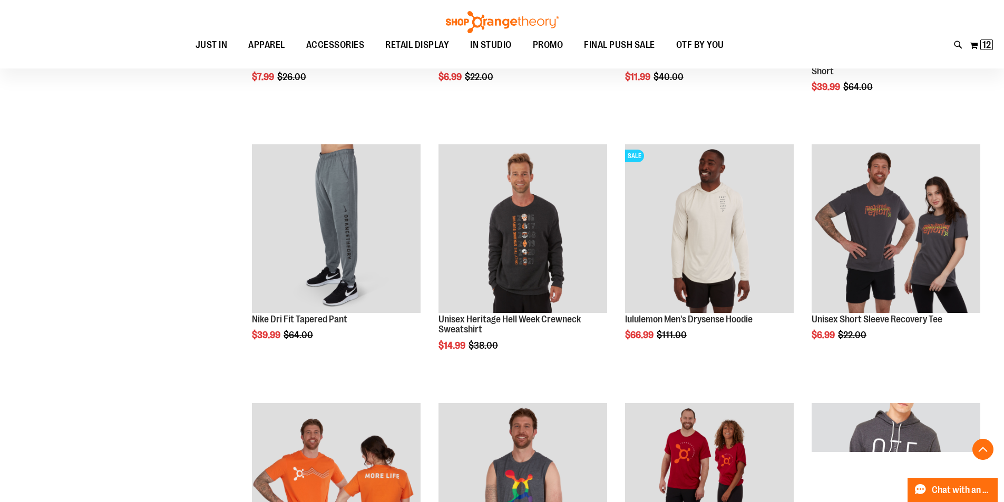
scroll to position [1106, 0]
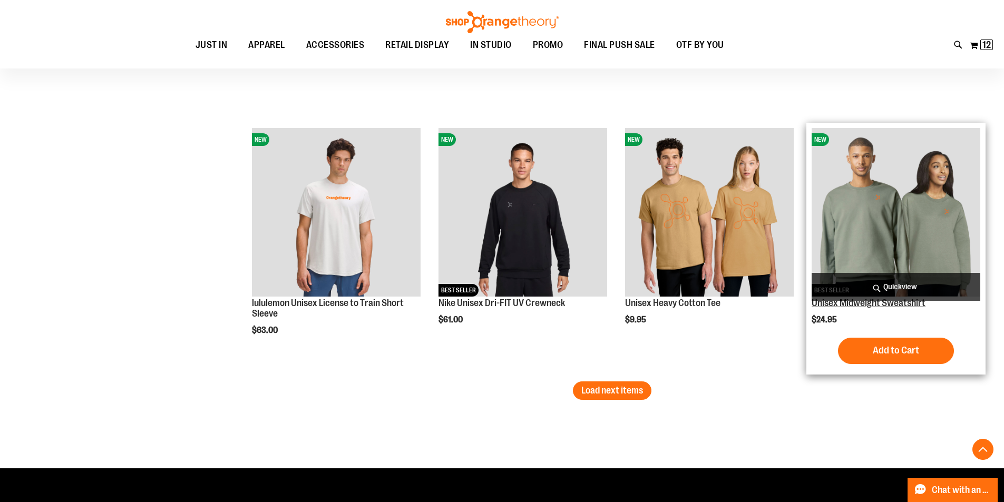
scroll to position [2160, 0]
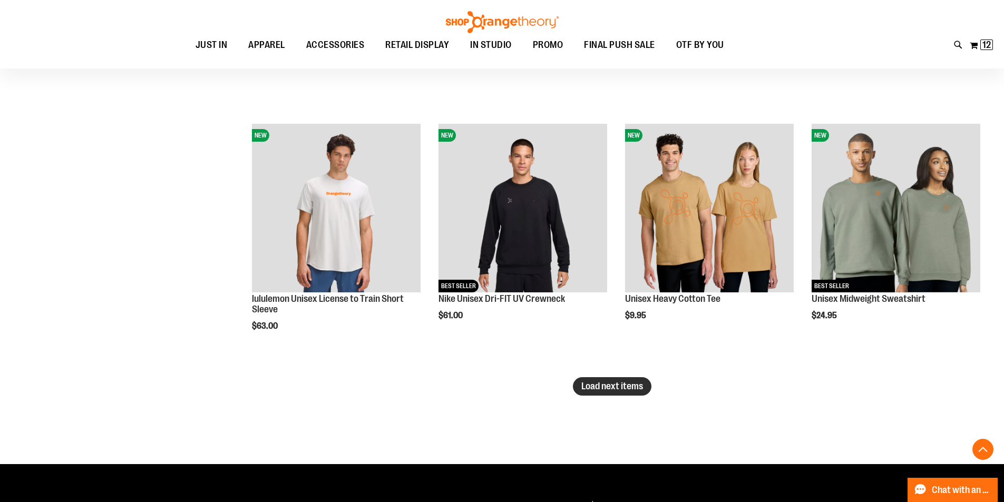
type input "**********"
click at [616, 392] on button "Load next items" at bounding box center [612, 386] width 79 height 18
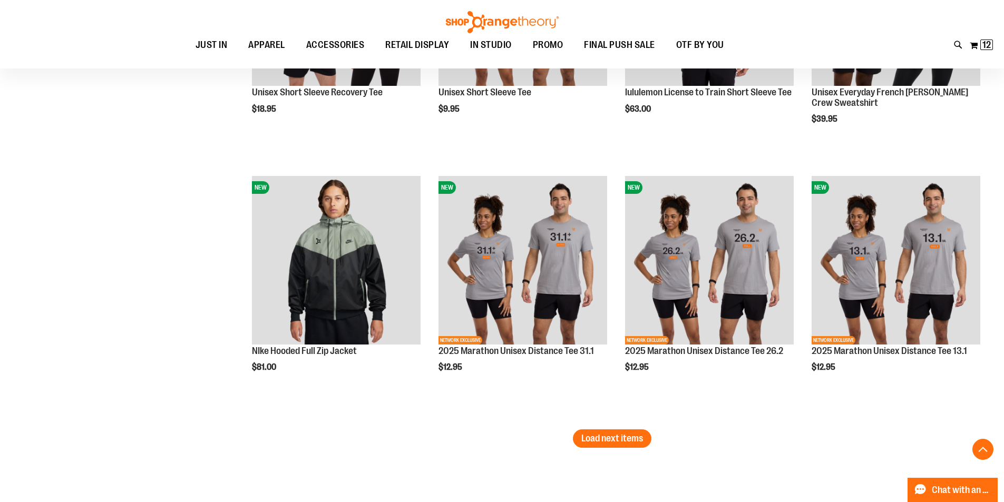
scroll to position [3003, 0]
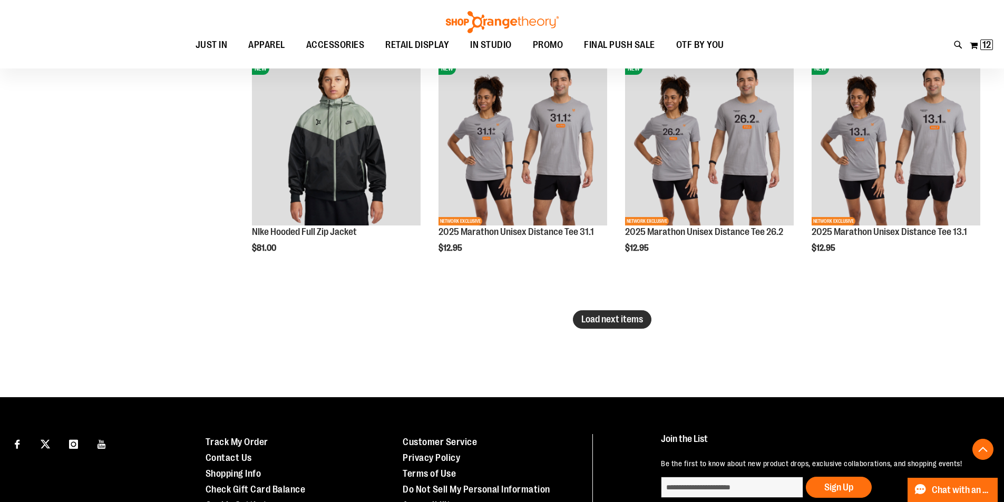
click at [602, 322] on span "Load next items" at bounding box center [612, 319] width 62 height 11
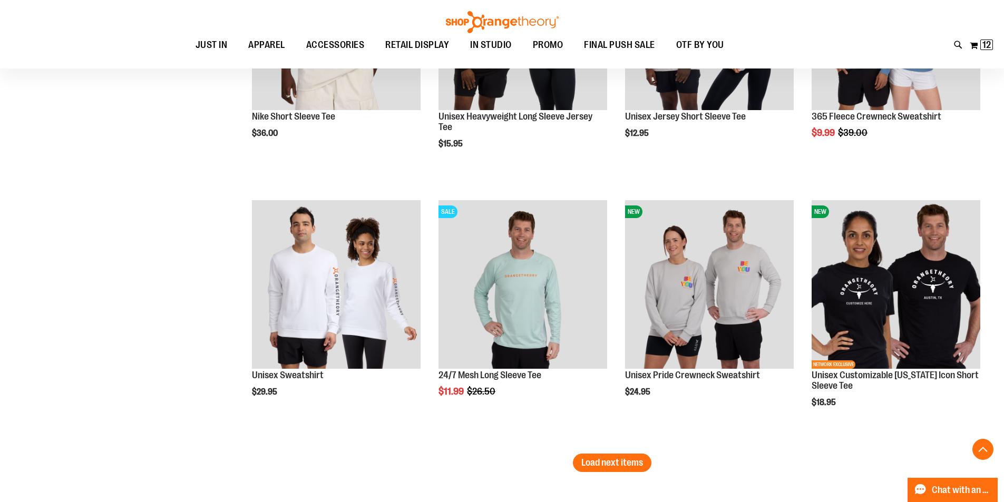
scroll to position [3688, 0]
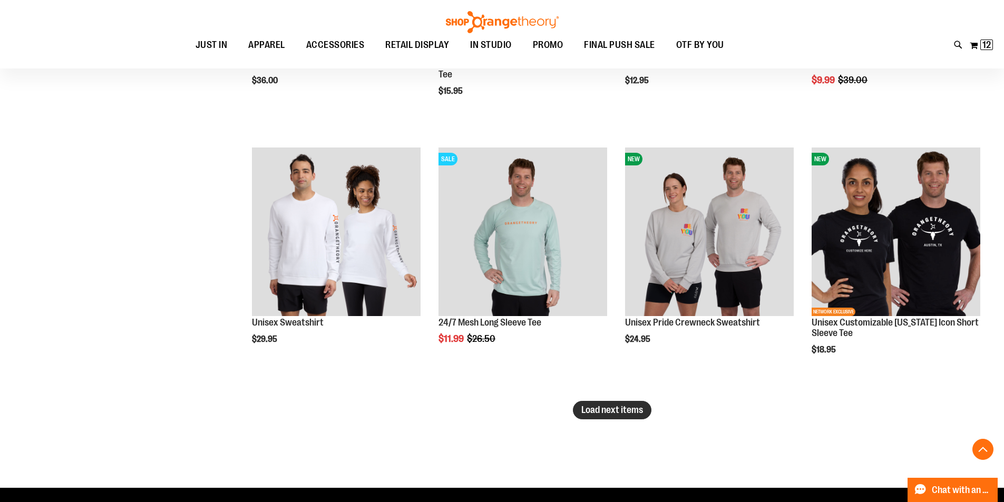
click at [621, 410] on span "Load next items" at bounding box center [612, 410] width 62 height 11
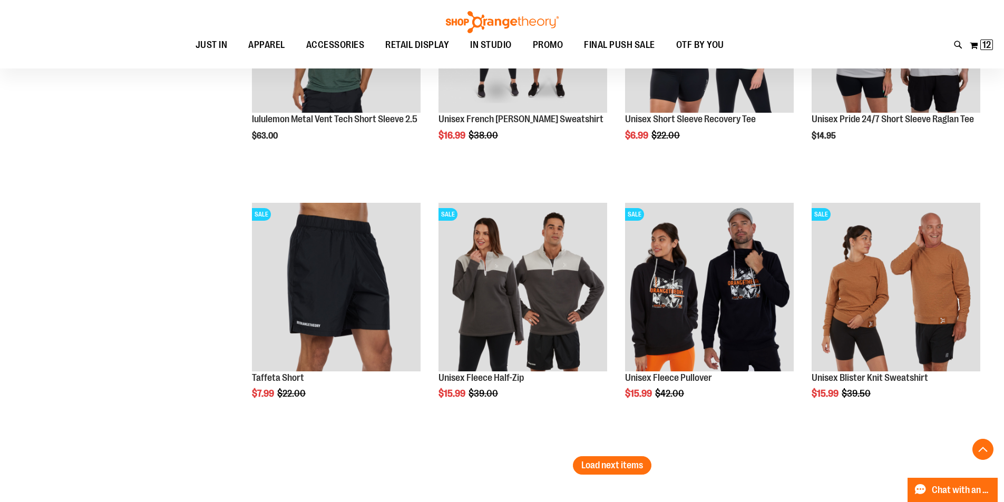
scroll to position [4426, 0]
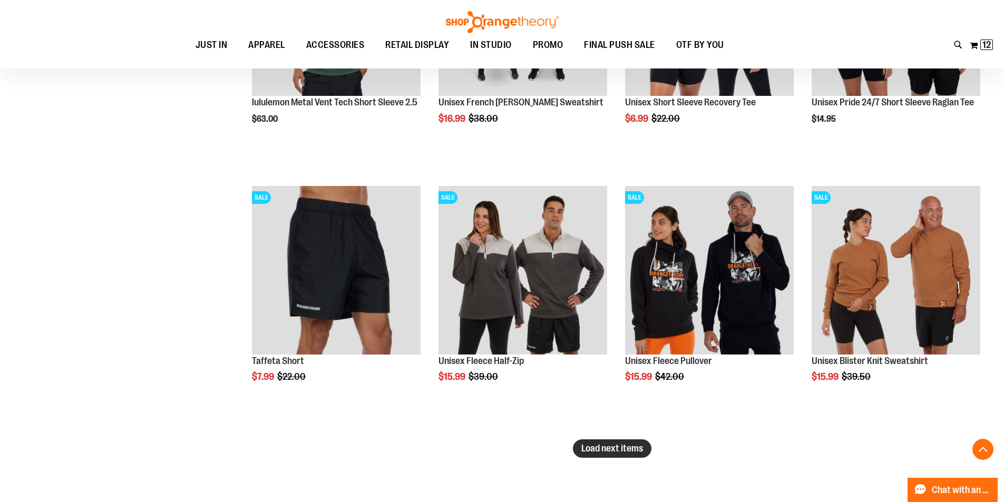
click at [631, 449] on span "Load next items" at bounding box center [612, 448] width 62 height 11
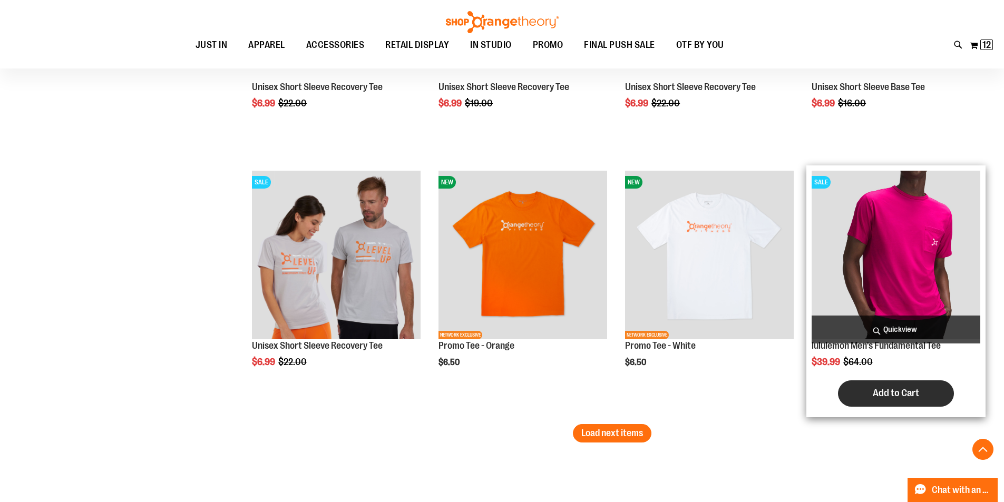
scroll to position [5269, 0]
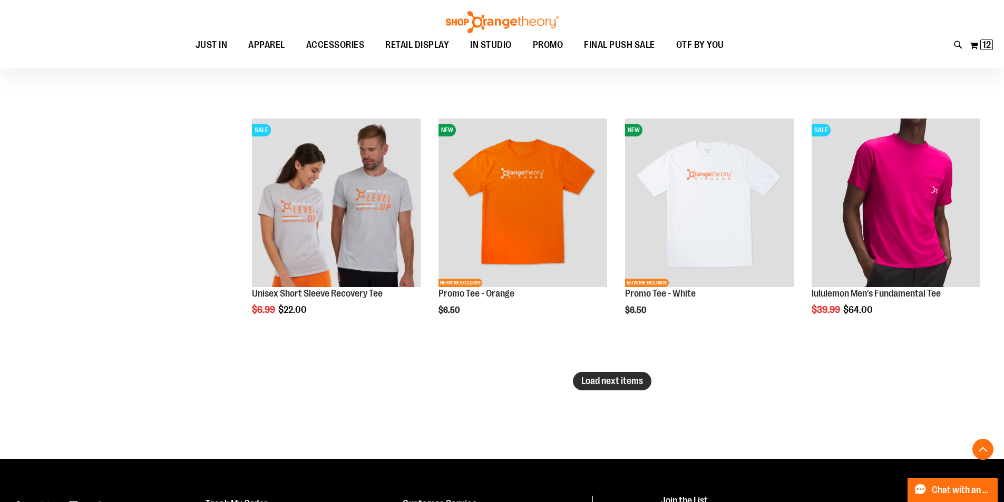
click at [600, 385] on span "Load next items" at bounding box center [612, 381] width 62 height 11
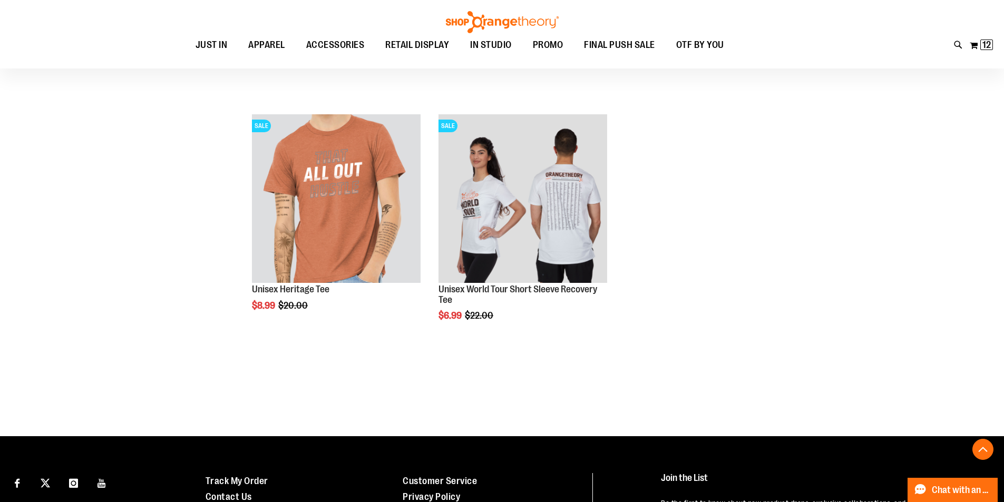
scroll to position [5585, 0]
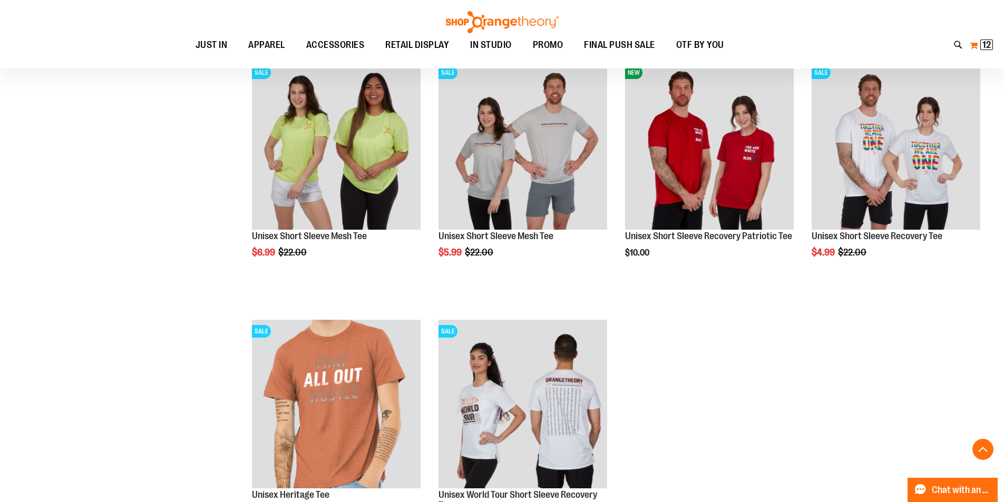
click at [977, 48] on button "My Cart 12 12 items" at bounding box center [981, 45] width 24 height 17
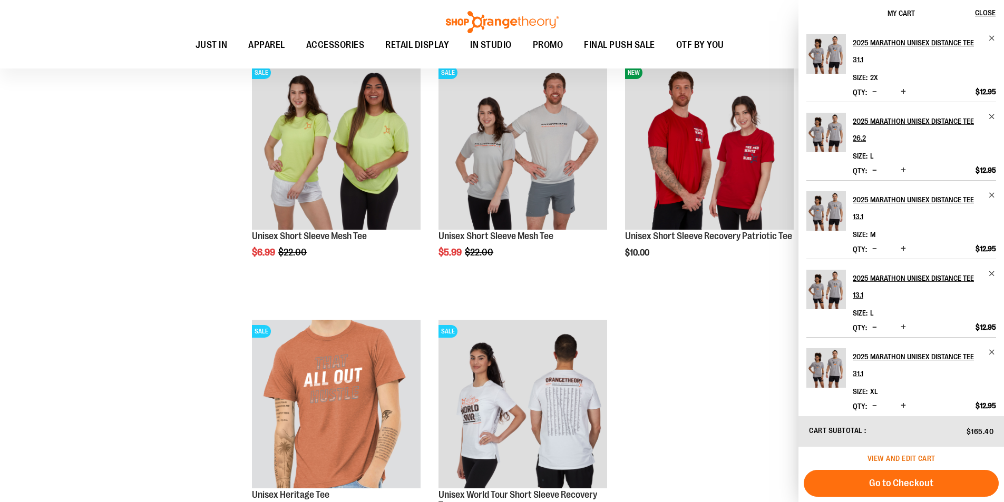
click at [922, 458] on span "View and edit cart" at bounding box center [901, 458] width 68 height 8
